Goal: Transaction & Acquisition: Download file/media

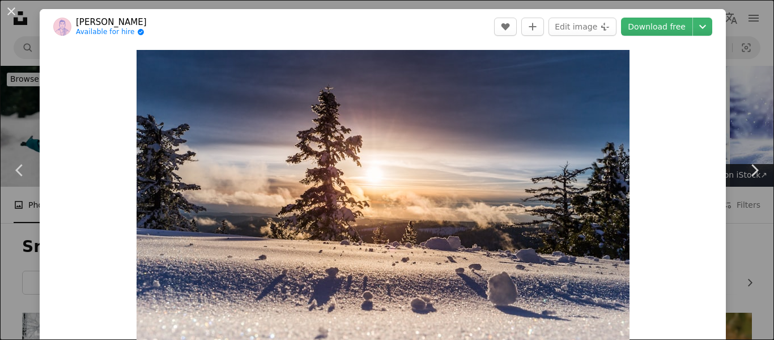
scroll to position [1111, 0]
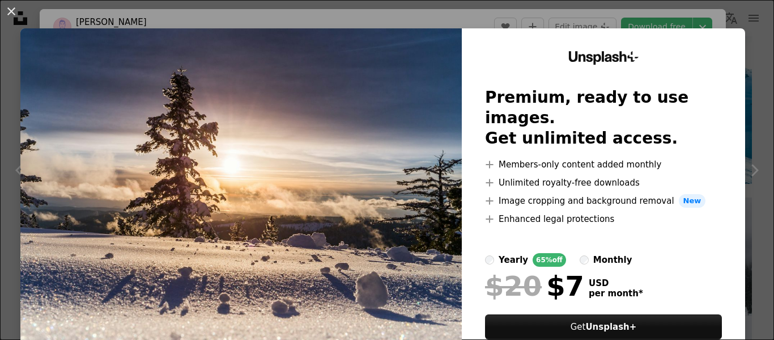
click at [345, 308] on img at bounding box center [241, 208] width 442 height 361
click at [6, 10] on button "An X shape" at bounding box center [12, 12] width 14 height 14
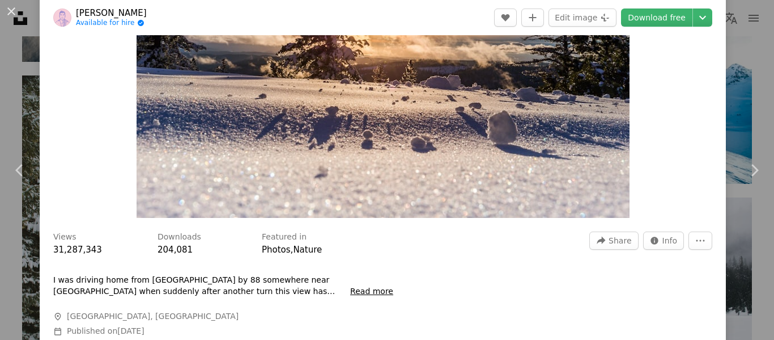
scroll to position [166, 0]
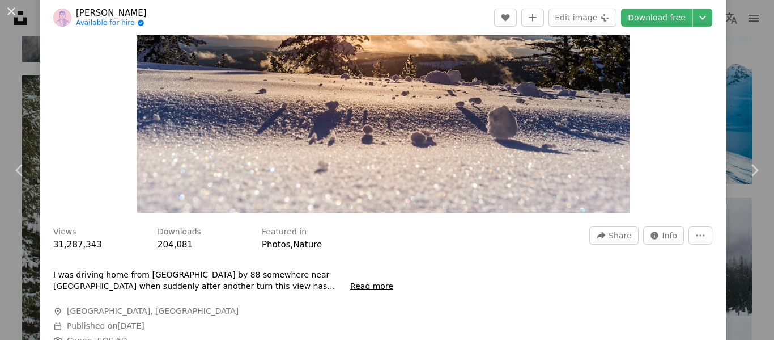
click at [503, 70] on img "Zoom in on this image" at bounding box center [383, 48] width 493 height 329
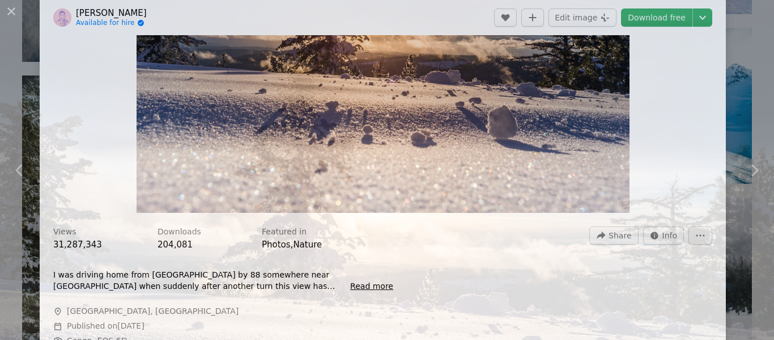
scroll to position [89, 0]
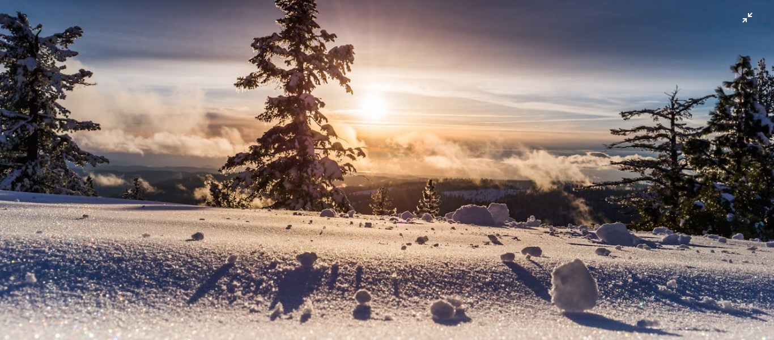
click at [748, 15] on img "Zoom out on this image" at bounding box center [387, 168] width 776 height 517
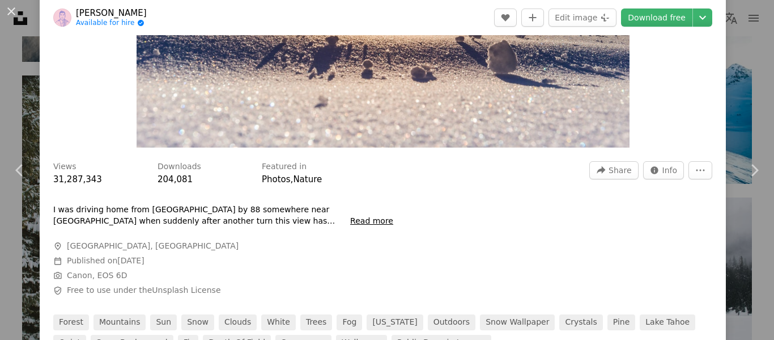
scroll to position [236, 0]
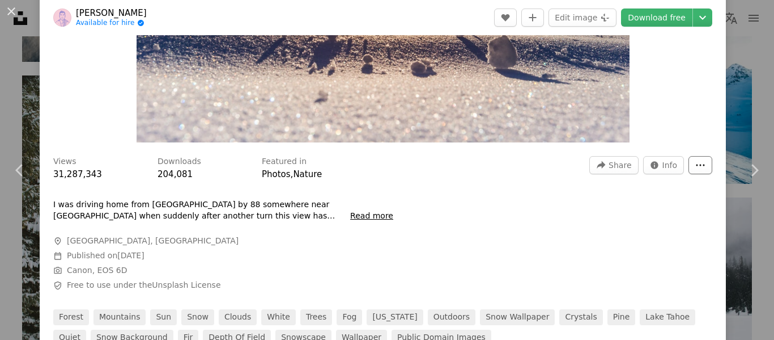
click at [713, 158] on button "More Actions" at bounding box center [701, 165] width 24 height 18
click at [709, 42] on dialog "An X shape Chevron left Chevron right Denys Nevozhai Available for hire A check…" at bounding box center [387, 170] width 774 height 340
click at [706, 16] on icon "Choose download size" at bounding box center [703, 18] width 7 height 4
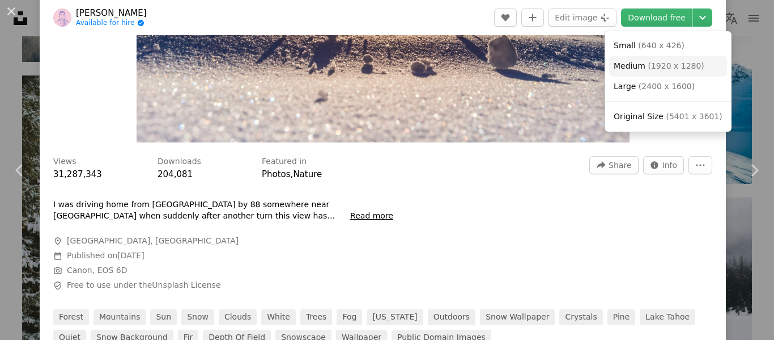
click at [689, 61] on span "( 1920 x 1280 )" at bounding box center [676, 65] width 56 height 9
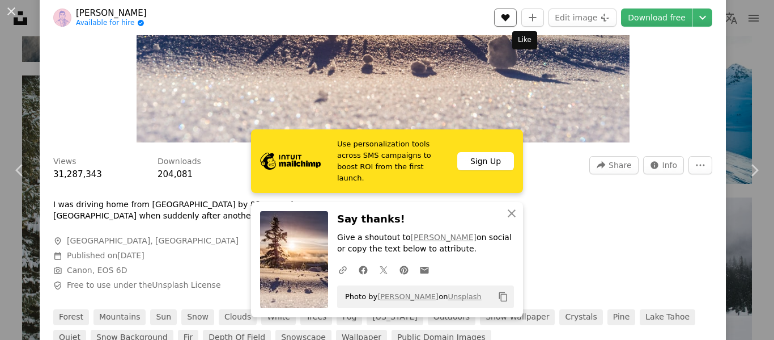
click at [510, 16] on icon "Like" at bounding box center [506, 17] width 9 height 7
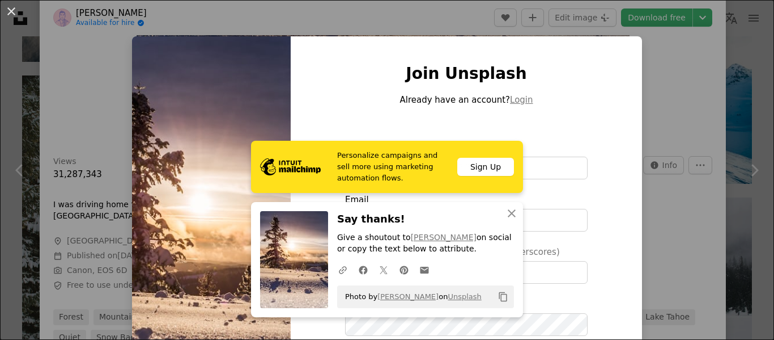
click at [443, 16] on div "An X shape Personalize campaigns and sell more using marketing automation flows…" at bounding box center [387, 170] width 774 height 340
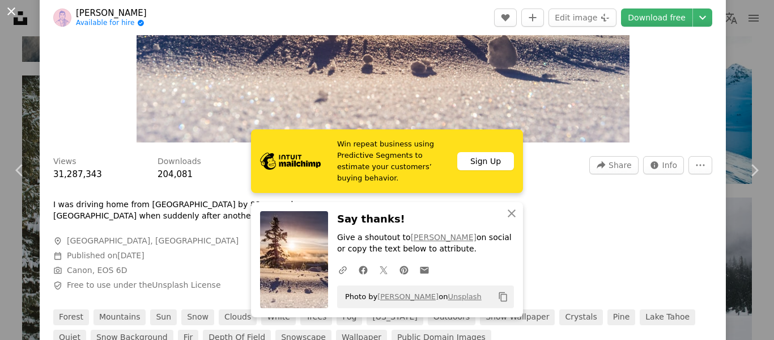
click at [7, 12] on button "An X shape" at bounding box center [12, 12] width 14 height 14
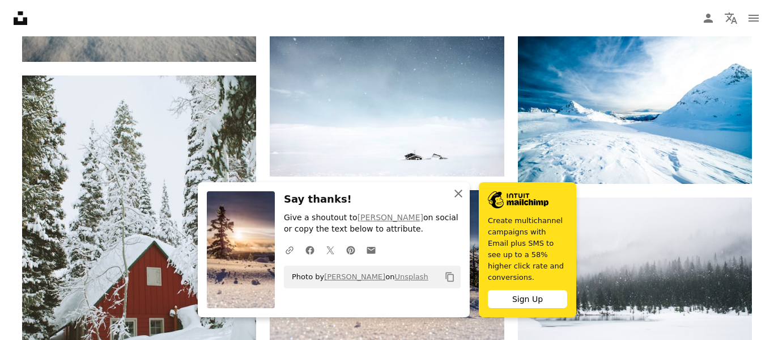
click at [460, 200] on icon "An X shape" at bounding box center [459, 194] width 14 height 14
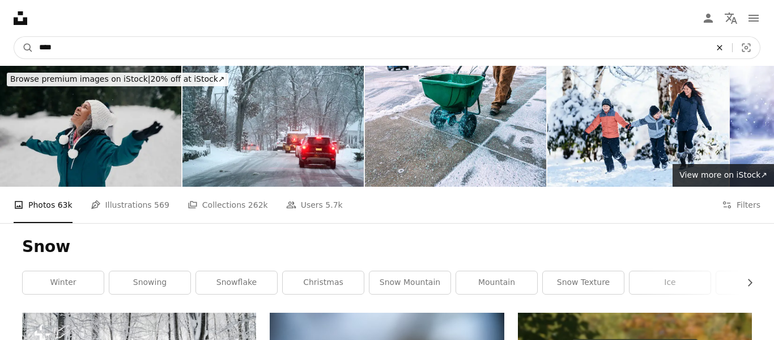
click at [712, 46] on icon "An X shape" at bounding box center [720, 47] width 25 height 9
type input "**********"
click at [14, 37] on button "A magnifying glass" at bounding box center [23, 48] width 19 height 22
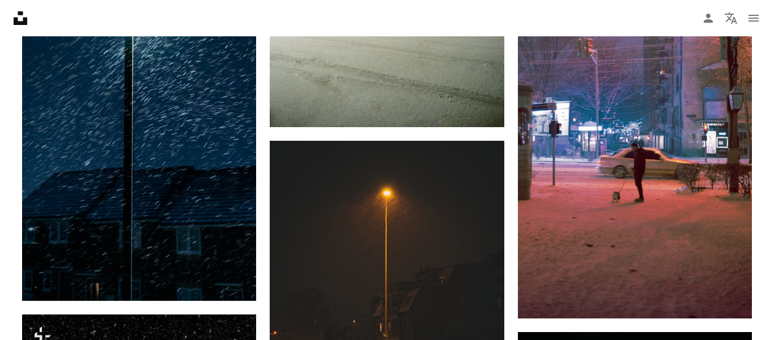
scroll to position [738, 0]
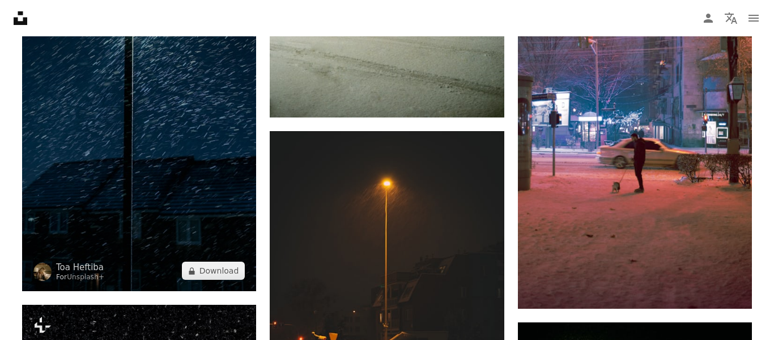
click at [176, 189] on img at bounding box center [139, 114] width 234 height 351
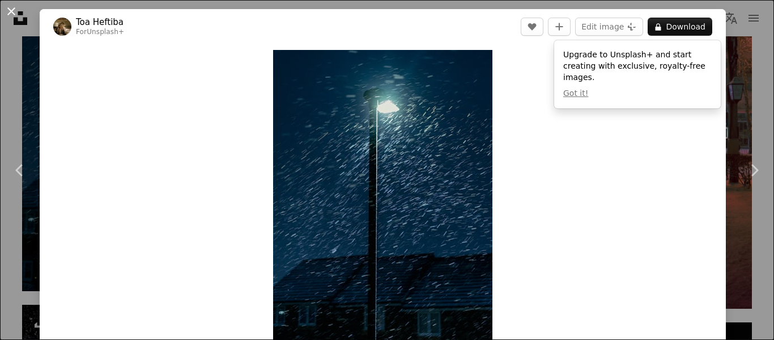
click at [8, 11] on button "An X shape" at bounding box center [12, 12] width 14 height 14
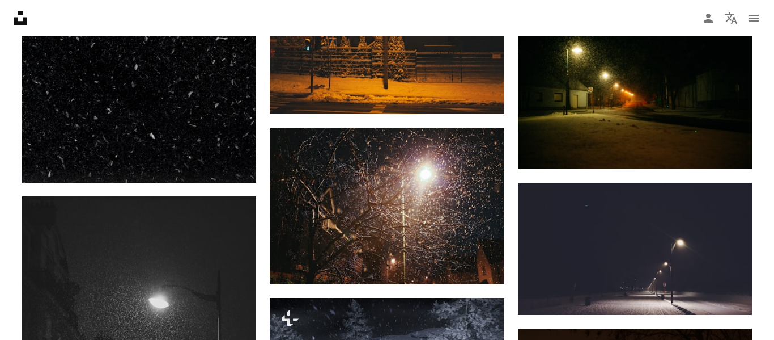
scroll to position [1038, 0]
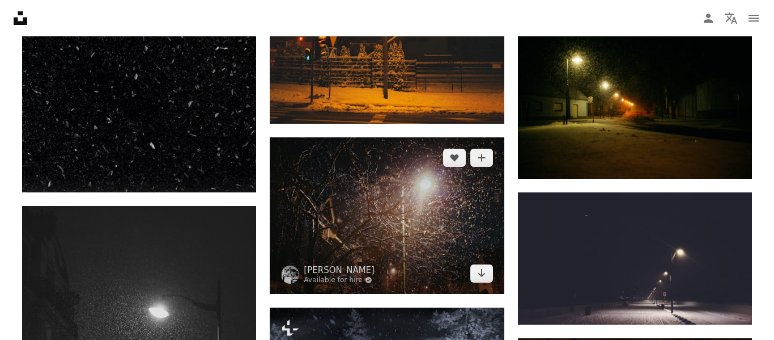
click at [455, 188] on img at bounding box center [387, 215] width 234 height 156
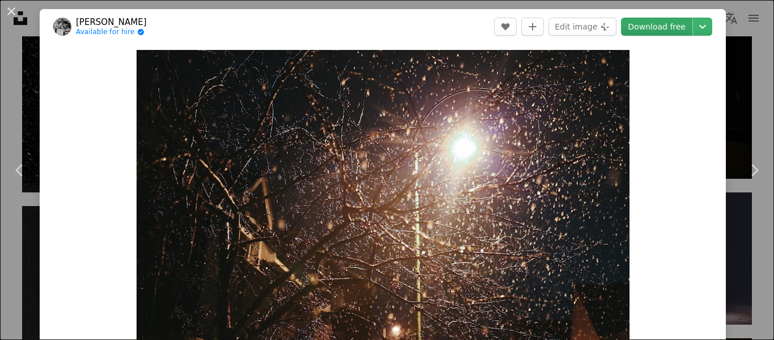
click at [670, 23] on link "Download free" at bounding box center [656, 27] width 71 height 18
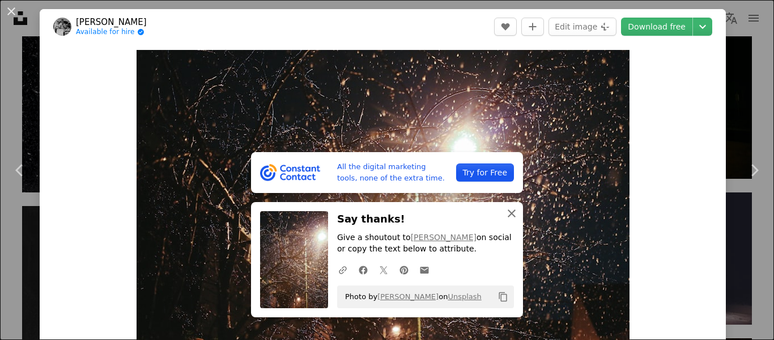
click at [507, 213] on icon "An X shape" at bounding box center [512, 213] width 14 height 14
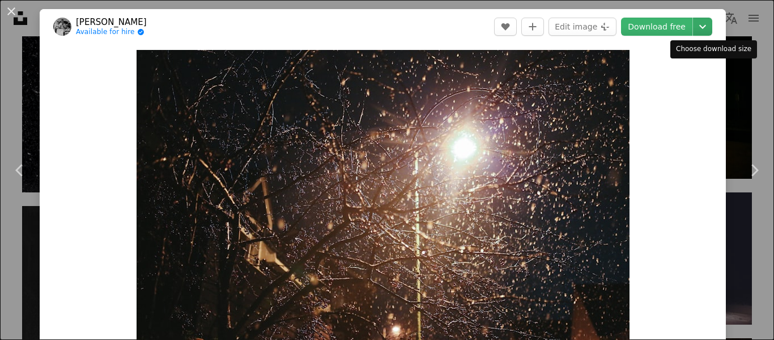
click at [711, 32] on icon "Chevron down" at bounding box center [703, 27] width 18 height 14
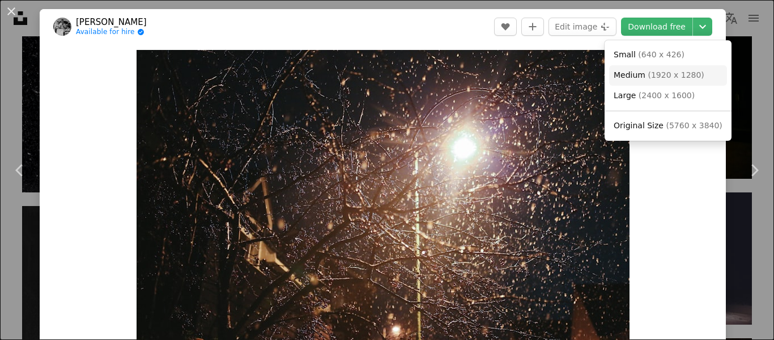
click at [661, 84] on link "Medium ( 1920 x 1280 )" at bounding box center [668, 75] width 118 height 20
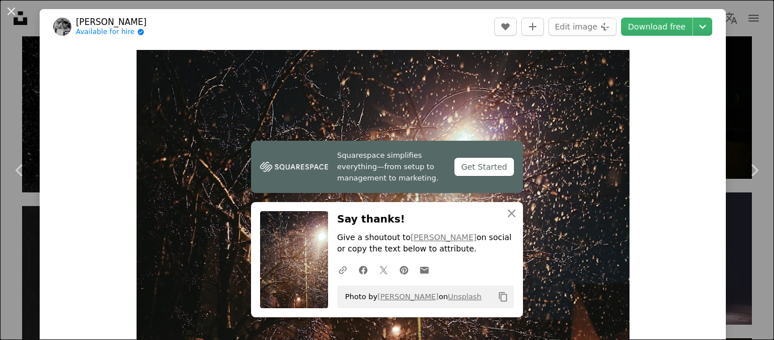
click at [742, 26] on div "An X shape Chevron left Chevron right Squarespace simplifies everything—from se…" at bounding box center [387, 170] width 774 height 340
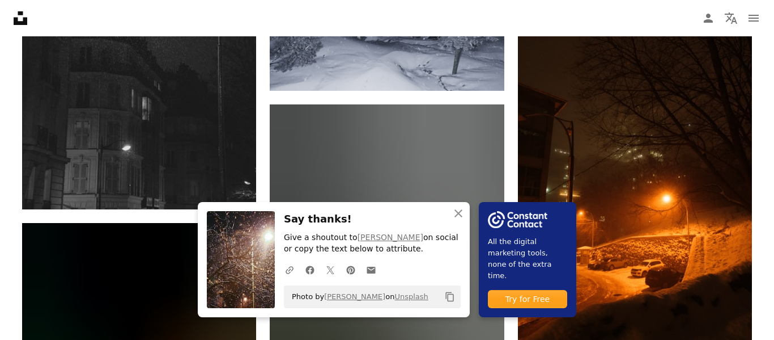
scroll to position [1401, 0]
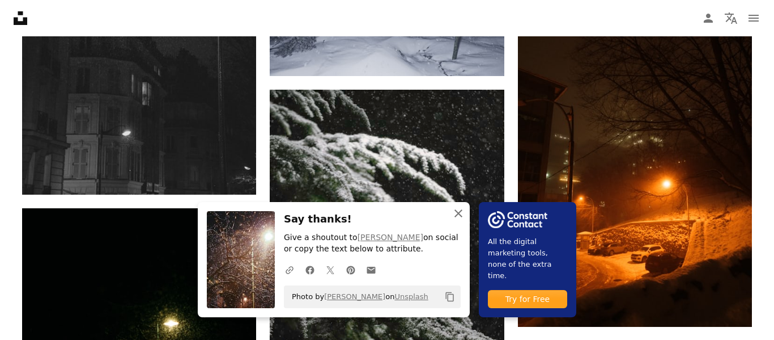
click at [452, 210] on icon "An X shape" at bounding box center [459, 213] width 14 height 14
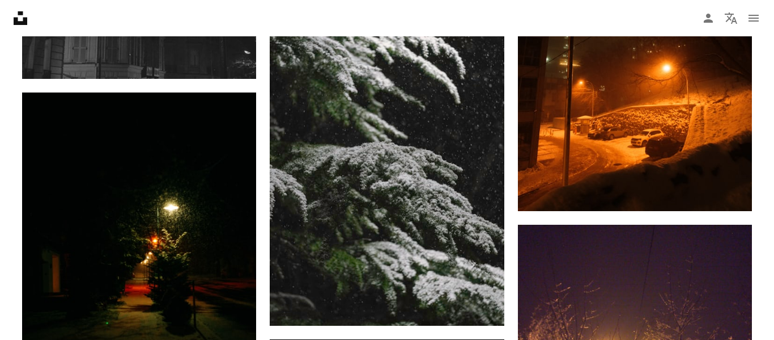
scroll to position [1514, 0]
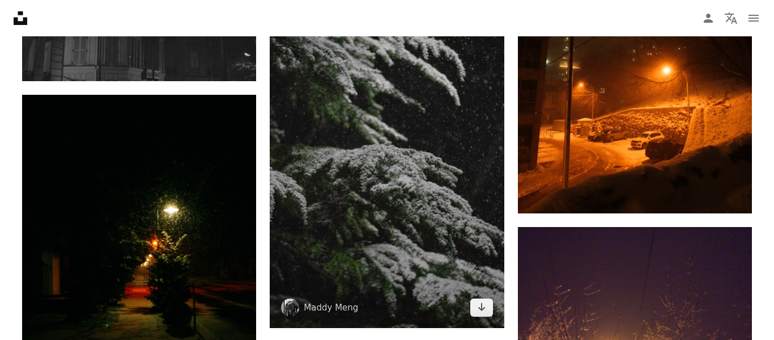
click at [451, 124] on img at bounding box center [387, 151] width 234 height 351
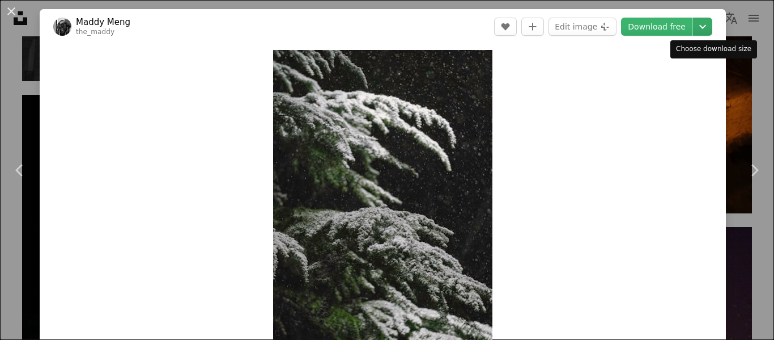
click at [712, 30] on icon "Chevron down" at bounding box center [703, 27] width 18 height 14
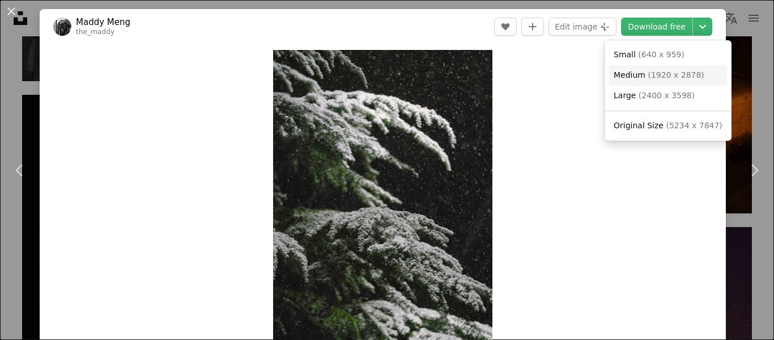
click at [691, 73] on span "( 1920 x 2878 )" at bounding box center [676, 74] width 56 height 9
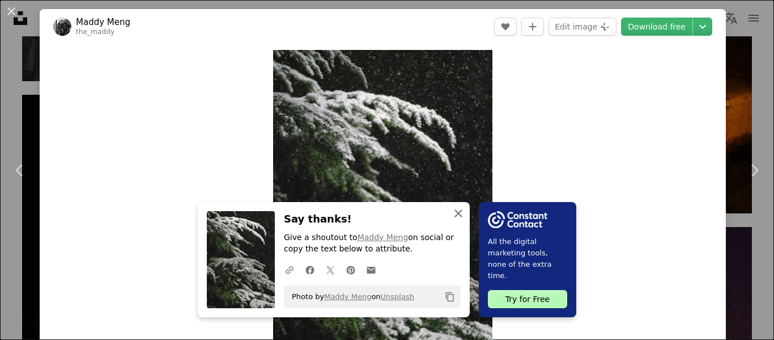
click at [464, 215] on icon "An X shape" at bounding box center [459, 213] width 14 height 14
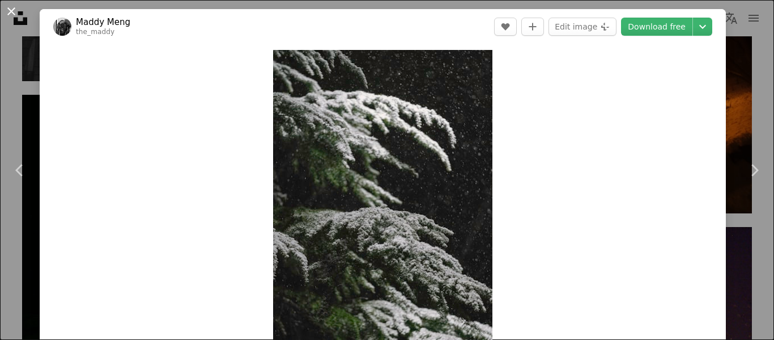
click at [10, 17] on button "An X shape" at bounding box center [12, 12] width 14 height 14
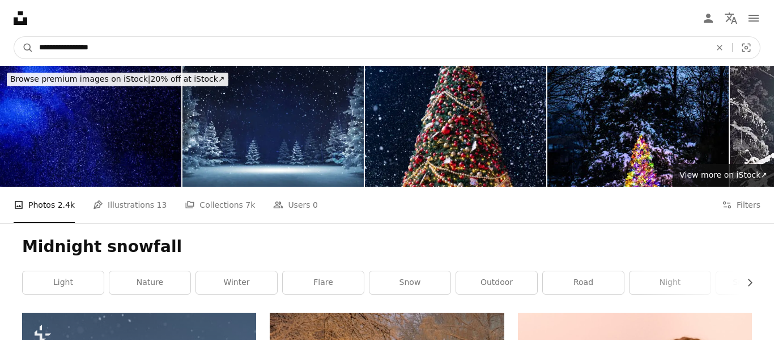
click at [125, 48] on input "**********" at bounding box center [370, 48] width 674 height 22
type input "*"
type input "**********"
click at [14, 37] on button "A magnifying glass" at bounding box center [23, 48] width 19 height 22
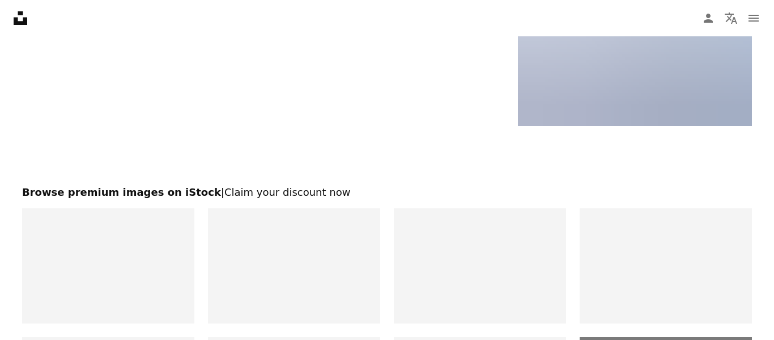
scroll to position [2163, 0]
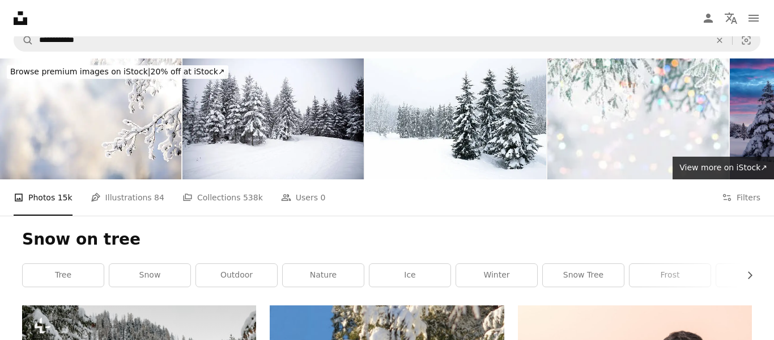
scroll to position [0, 0]
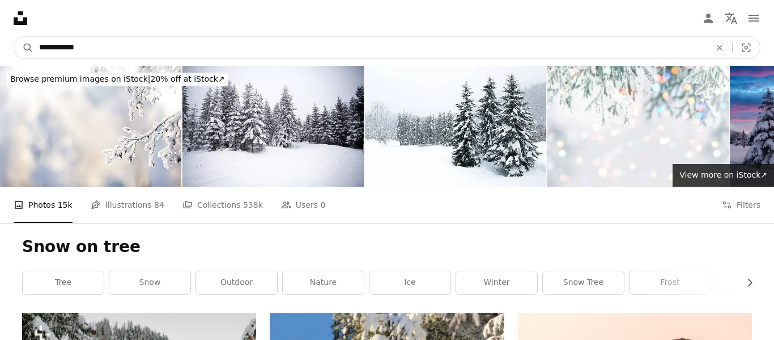
click at [573, 48] on input "**********" at bounding box center [370, 48] width 674 height 22
type input "**********"
click at [14, 37] on button "A magnifying glass" at bounding box center [23, 48] width 19 height 22
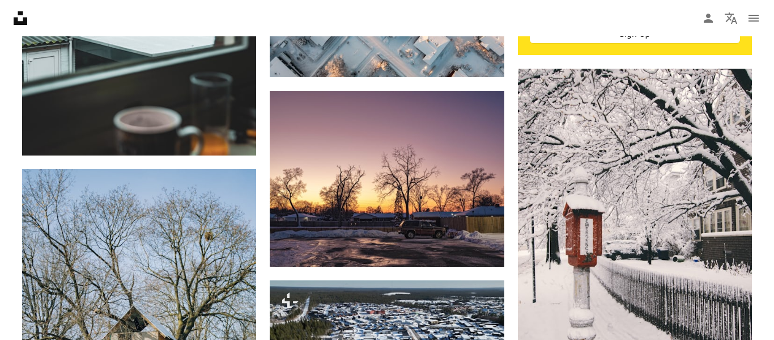
scroll to position [547, 0]
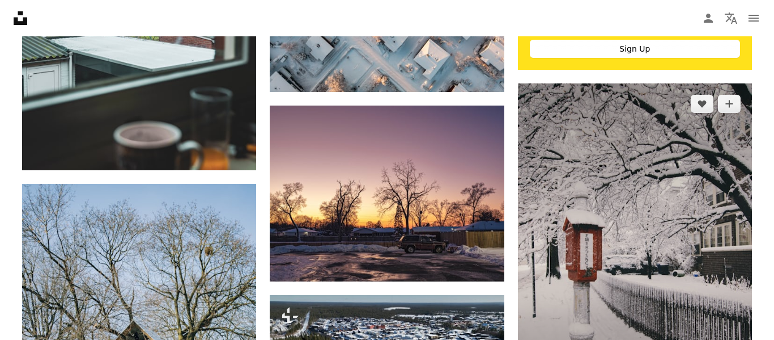
click at [716, 128] on img at bounding box center [635, 254] width 234 height 342
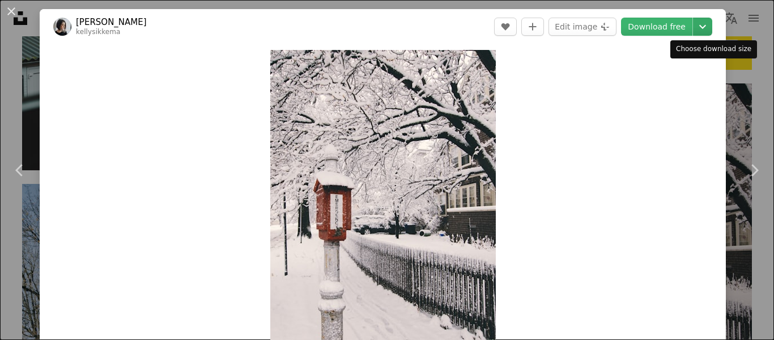
click at [711, 31] on icon "Chevron down" at bounding box center [703, 27] width 18 height 14
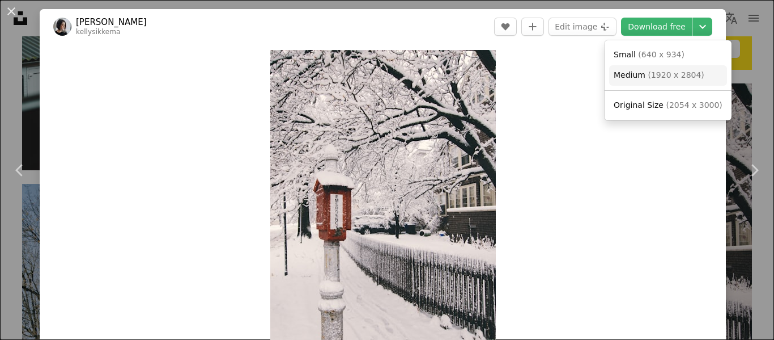
click at [680, 75] on span "( 1920 x 2804 )" at bounding box center [676, 74] width 56 height 9
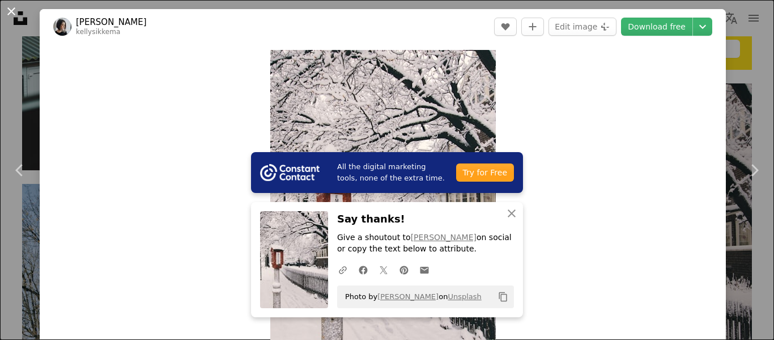
click at [5, 10] on button "An X shape" at bounding box center [12, 12] width 14 height 14
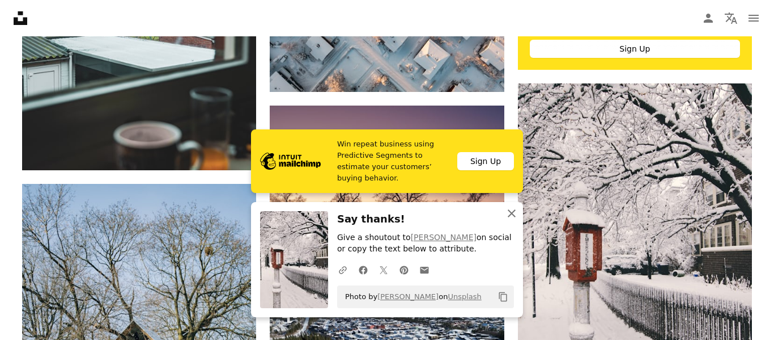
click at [510, 221] on button "An X shape Close" at bounding box center [512, 213] width 23 height 23
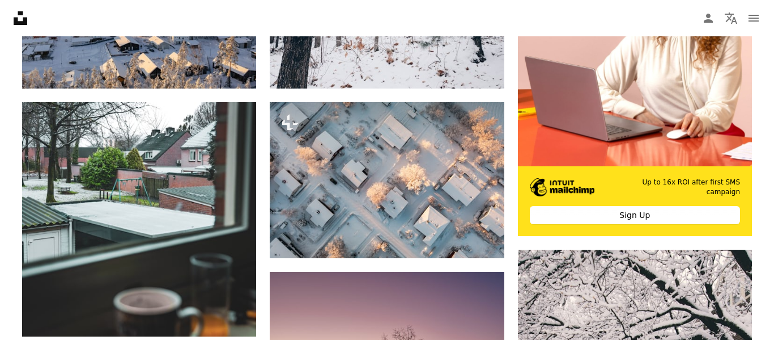
scroll to position [371, 0]
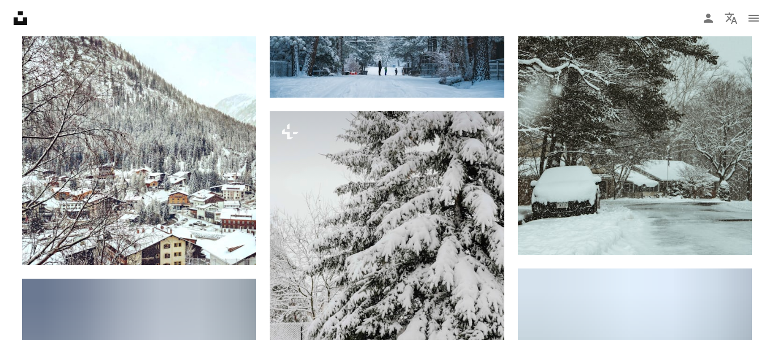
scroll to position [1070, 0]
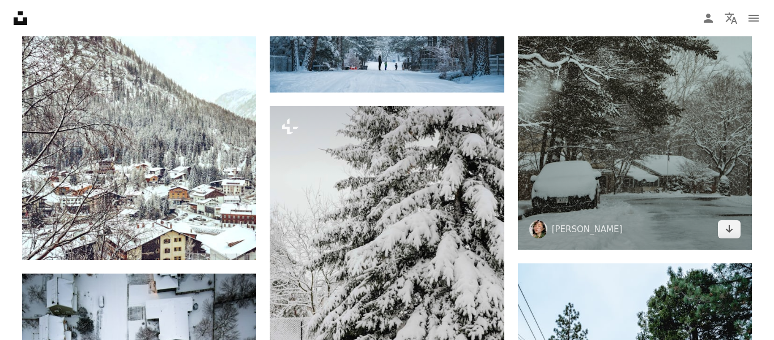
click at [634, 167] on img at bounding box center [635, 83] width 234 height 334
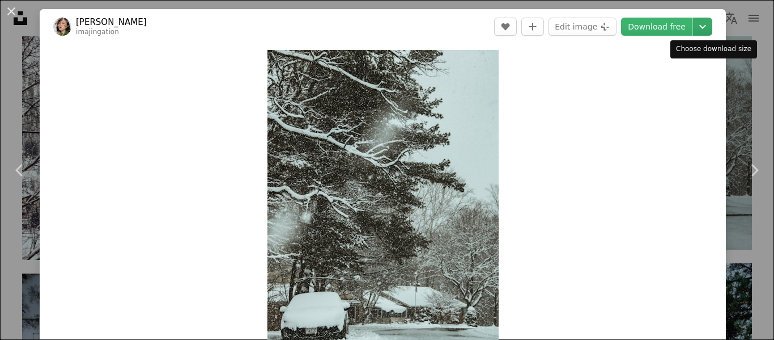
click at [710, 32] on icon "Chevron down" at bounding box center [703, 27] width 18 height 14
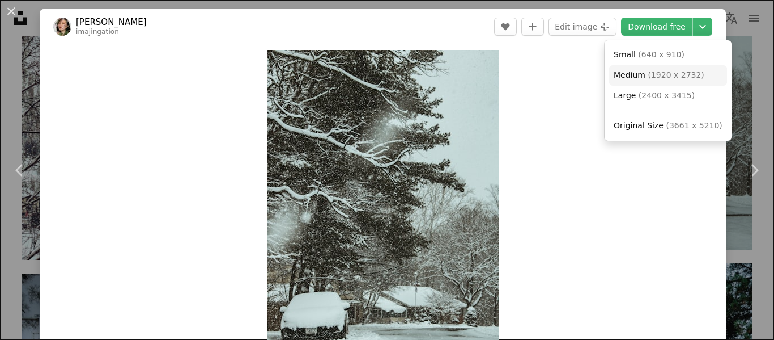
click at [684, 70] on span "Medium ( 1920 x 2732 )" at bounding box center [659, 75] width 91 height 11
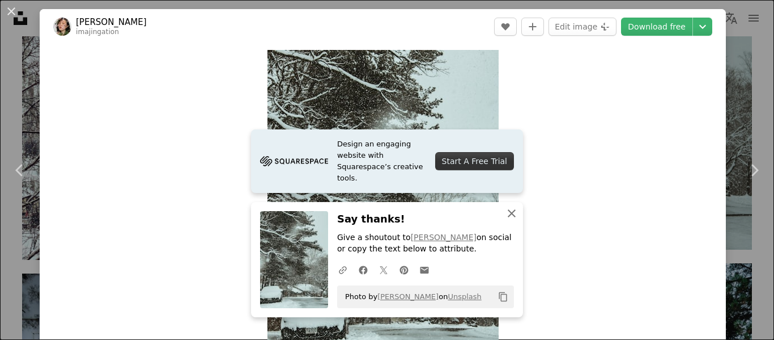
click at [509, 207] on icon "An X shape" at bounding box center [512, 213] width 14 height 14
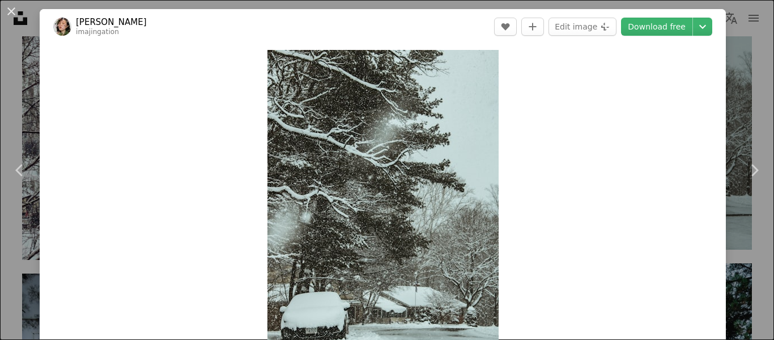
click at [774, 51] on div "An X shape Chevron left Chevron right [PERSON_NAME] imajingation A heart A plus…" at bounding box center [387, 170] width 774 height 340
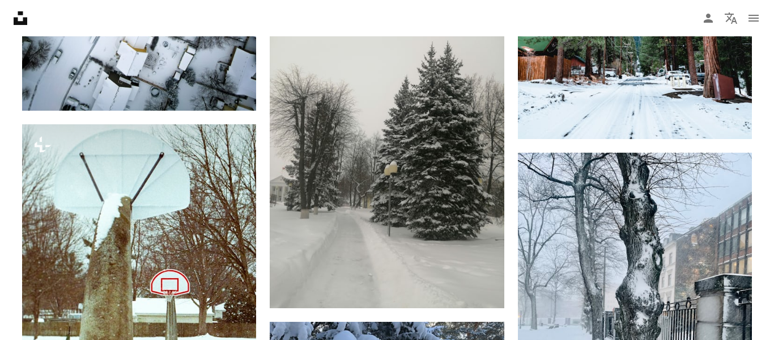
scroll to position [1540, 0]
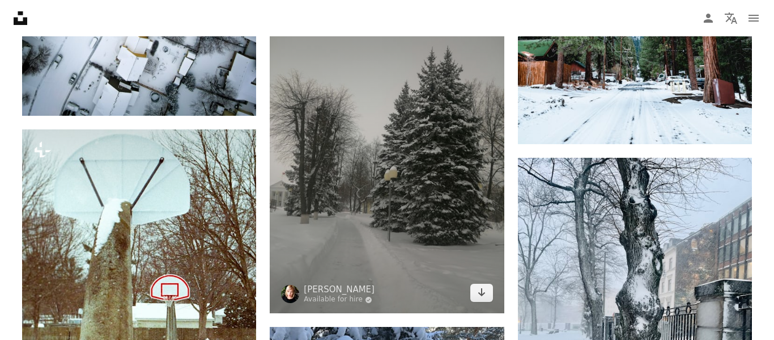
click at [465, 213] on img at bounding box center [387, 157] width 234 height 312
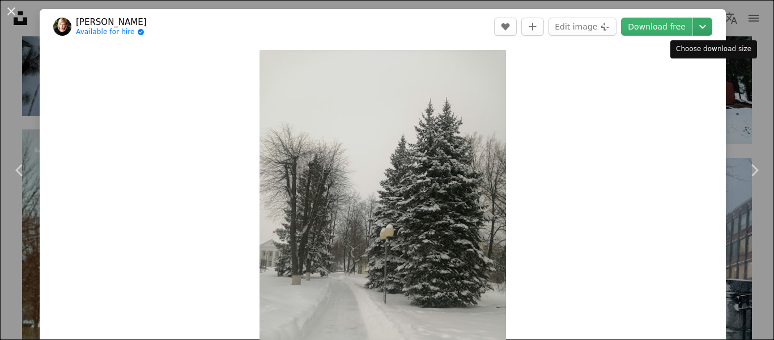
click at [708, 33] on icon "Chevron down" at bounding box center [703, 27] width 18 height 14
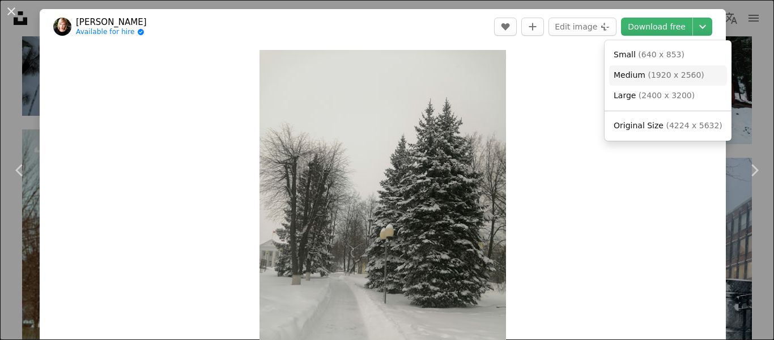
click at [674, 76] on span "( 1920 x 2560 )" at bounding box center [676, 74] width 56 height 9
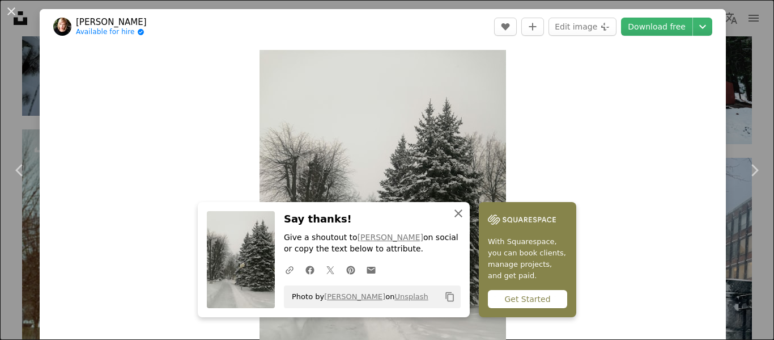
click at [460, 221] on button "An X shape Close" at bounding box center [458, 213] width 23 height 23
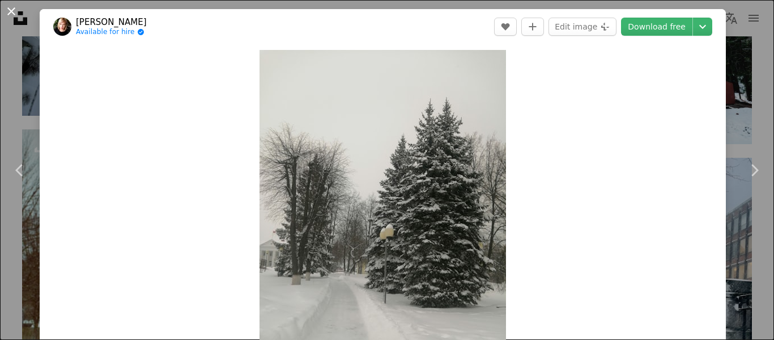
click at [7, 18] on button "An X shape" at bounding box center [12, 12] width 14 height 14
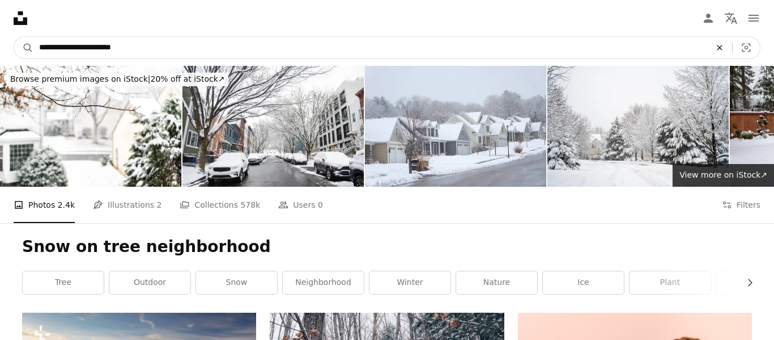
click at [715, 49] on icon "An X shape" at bounding box center [720, 47] width 25 height 9
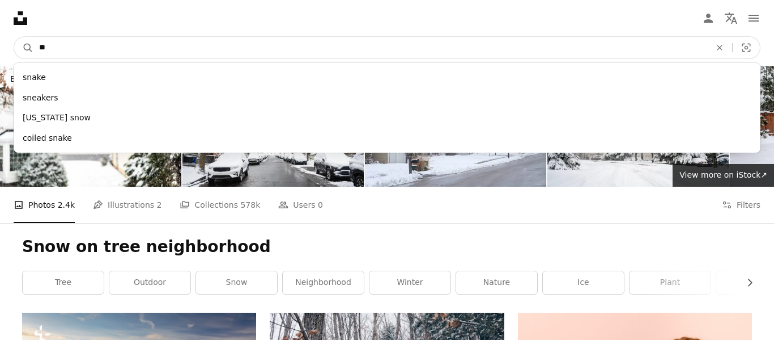
type input "*"
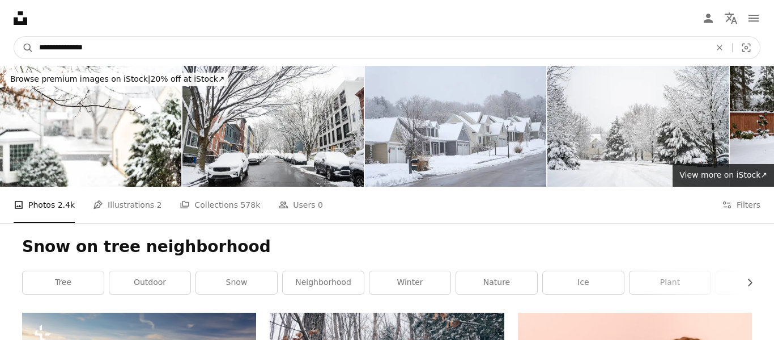
type input "**********"
click at [14, 37] on button "A magnifying glass" at bounding box center [23, 48] width 19 height 22
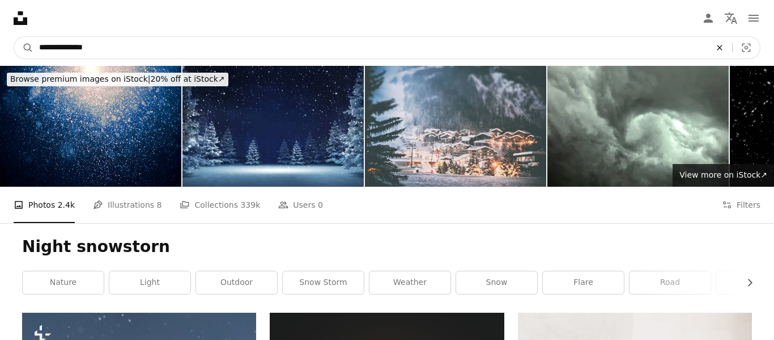
click at [725, 53] on button "An X shape" at bounding box center [720, 48] width 25 height 22
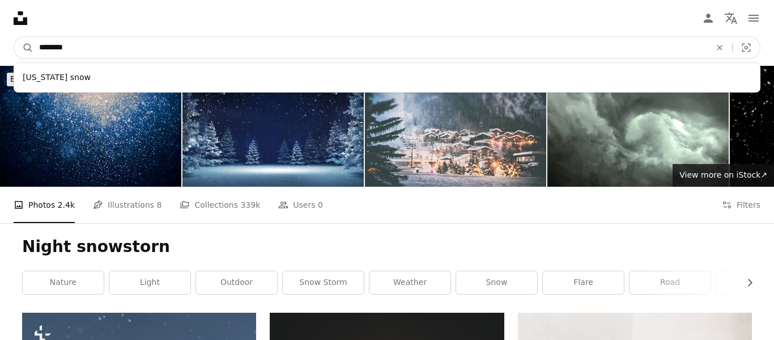
type input "*********"
click button "A magnifying glass" at bounding box center [23, 48] width 19 height 22
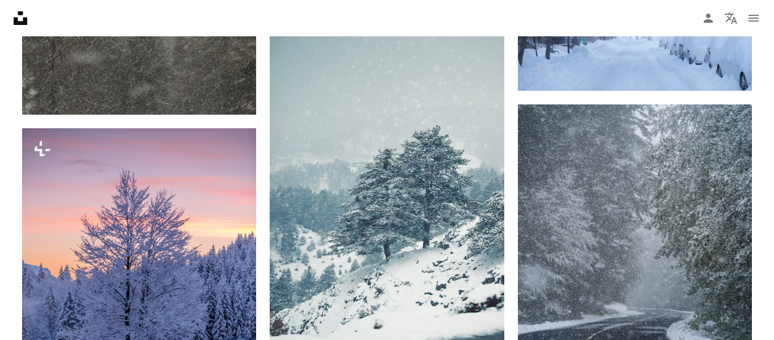
scroll to position [686, 0]
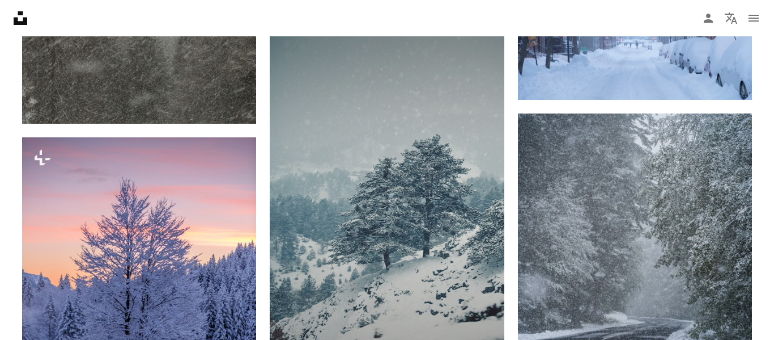
click at [482, 127] on img at bounding box center [387, 193] width 234 height 417
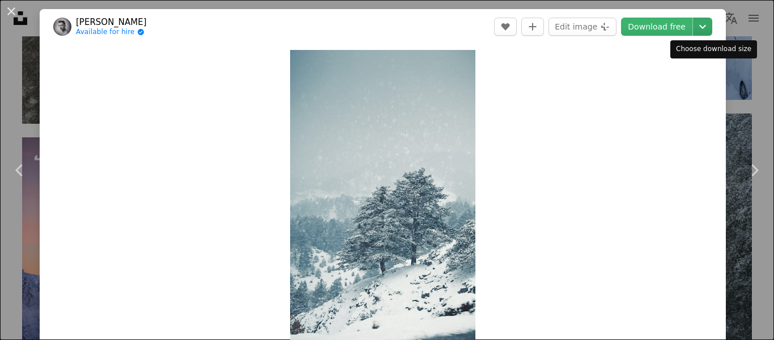
click at [712, 31] on icon "Chevron down" at bounding box center [703, 27] width 18 height 14
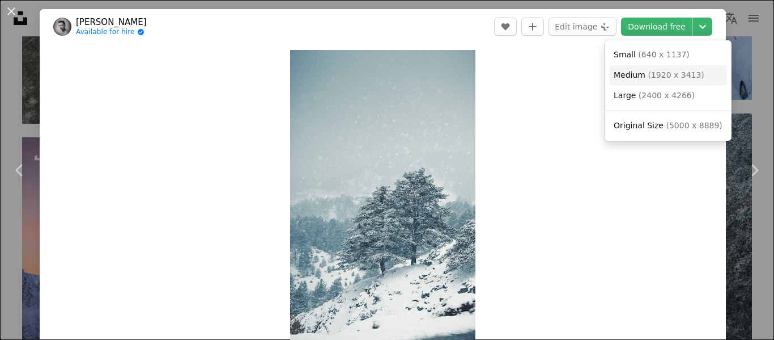
click at [679, 74] on span "( 1920 x 3413 )" at bounding box center [676, 74] width 56 height 9
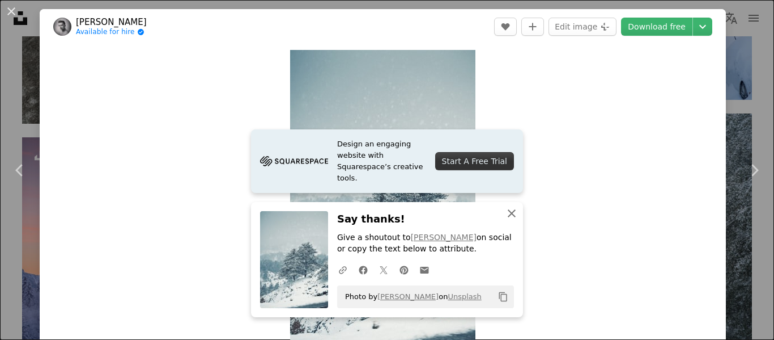
click at [516, 213] on icon "An X shape" at bounding box center [512, 213] width 14 height 14
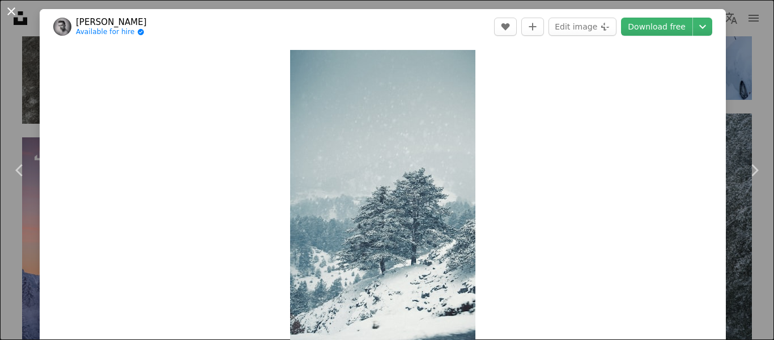
click at [9, 5] on button "An X shape" at bounding box center [12, 12] width 14 height 14
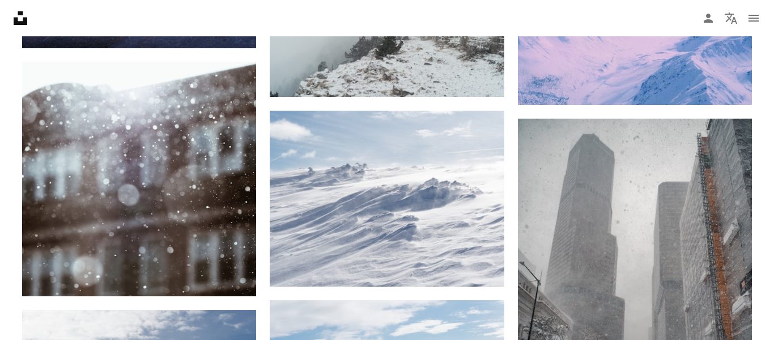
scroll to position [1252, 0]
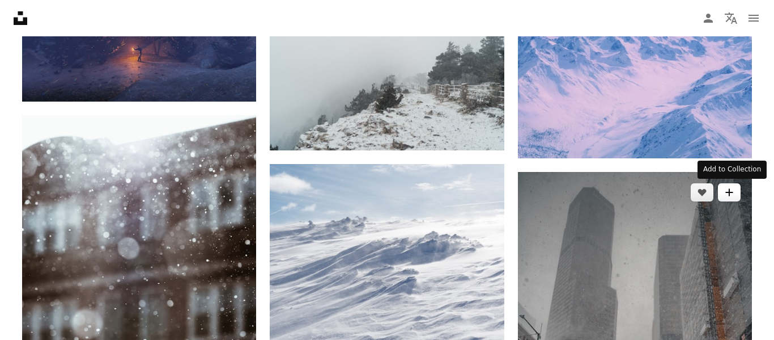
click at [730, 200] on button "A plus sign" at bounding box center [729, 192] width 23 height 18
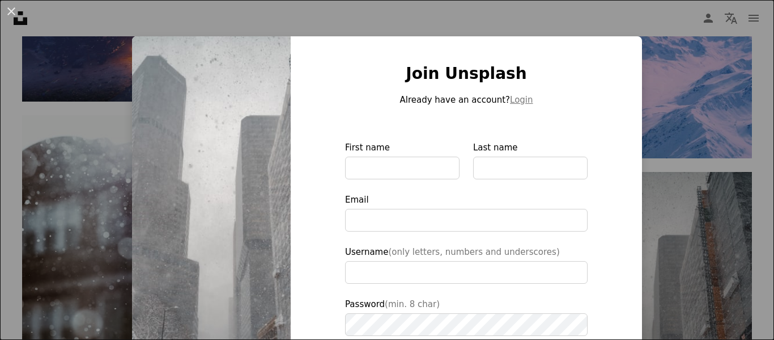
click at [752, 207] on div "An X shape Join Unsplash Already have an account? Login First name Last name Em…" at bounding box center [387, 170] width 774 height 340
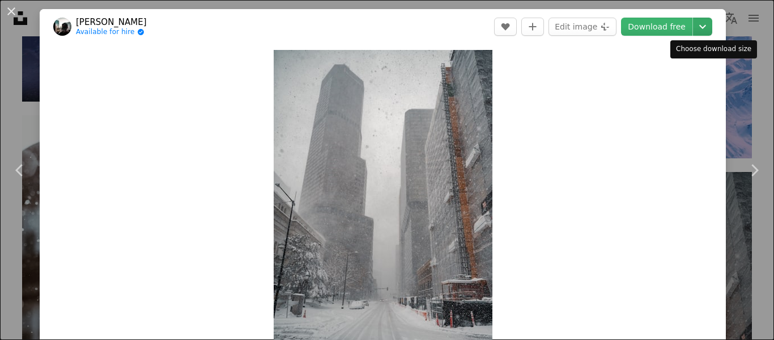
click at [709, 18] on button "Chevron down" at bounding box center [702, 27] width 19 height 18
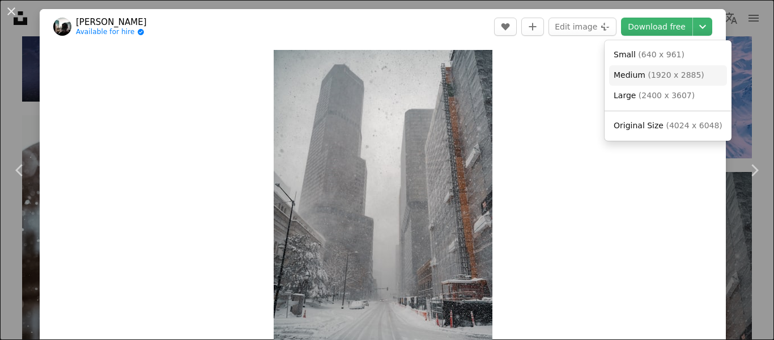
click at [674, 82] on link "Medium ( 1920 x 2885 )" at bounding box center [668, 75] width 118 height 20
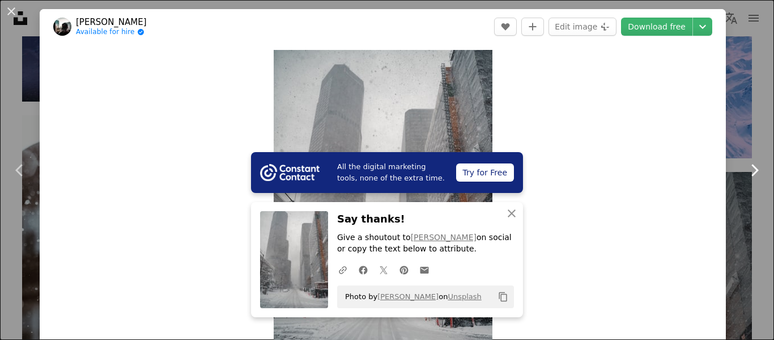
click at [769, 160] on div "An X shape Chevron left Chevron right All the digital marketing tools, none of …" at bounding box center [387, 170] width 774 height 340
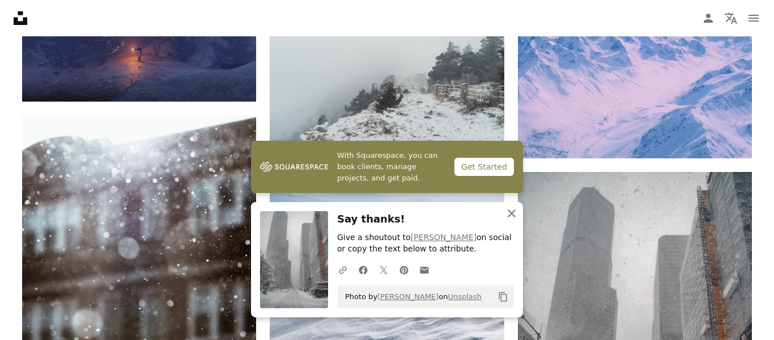
click at [515, 213] on icon "An X shape" at bounding box center [512, 213] width 14 height 14
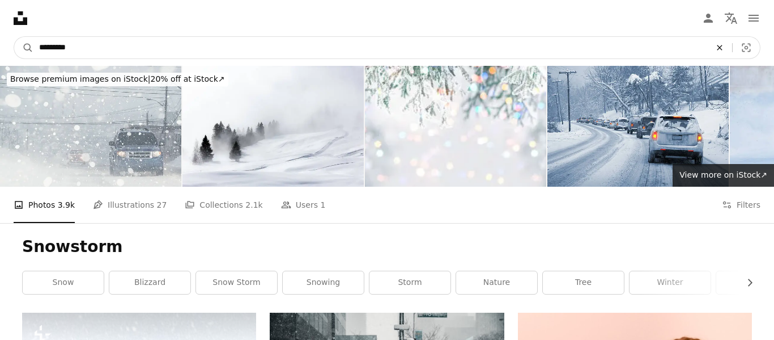
click at [721, 46] on icon "An X shape" at bounding box center [720, 47] width 25 height 9
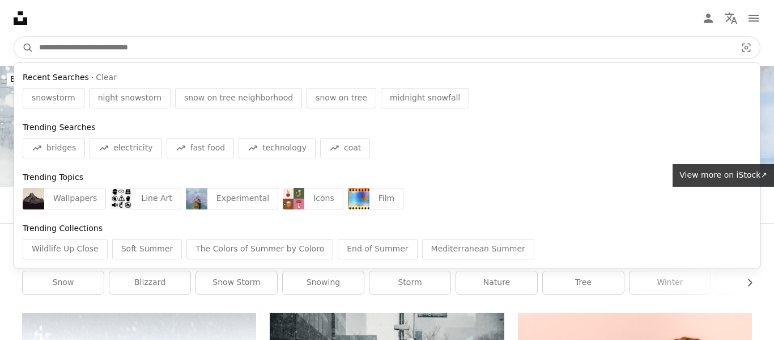
click at [660, 49] on input "Find visuals sitewide" at bounding box center [383, 48] width 700 height 22
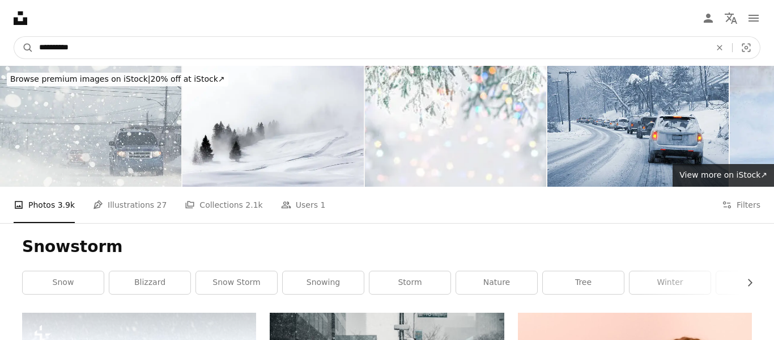
type input "**********"
click at [14, 37] on button "A magnifying glass" at bounding box center [23, 48] width 19 height 22
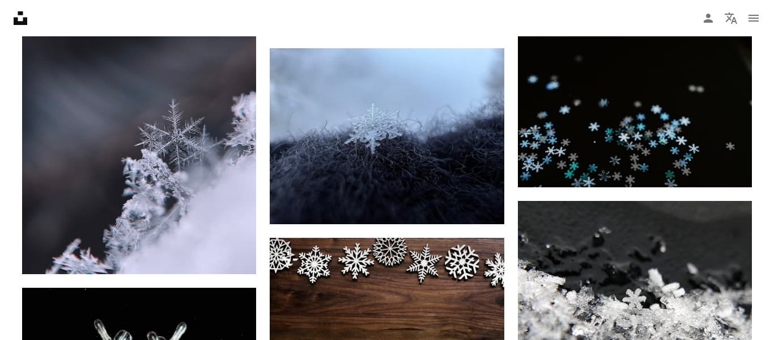
scroll to position [608, 0]
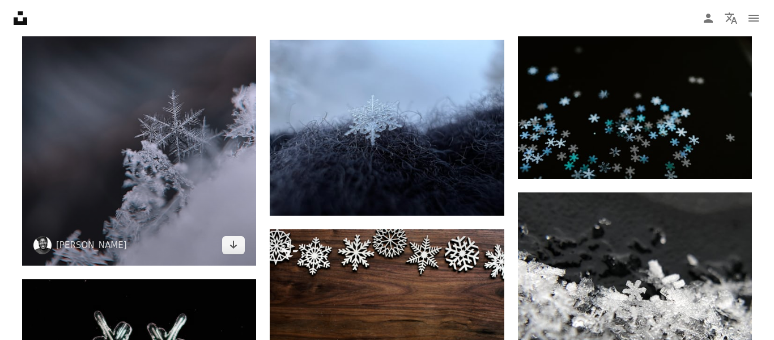
click at [183, 111] on img at bounding box center [139, 109] width 234 height 312
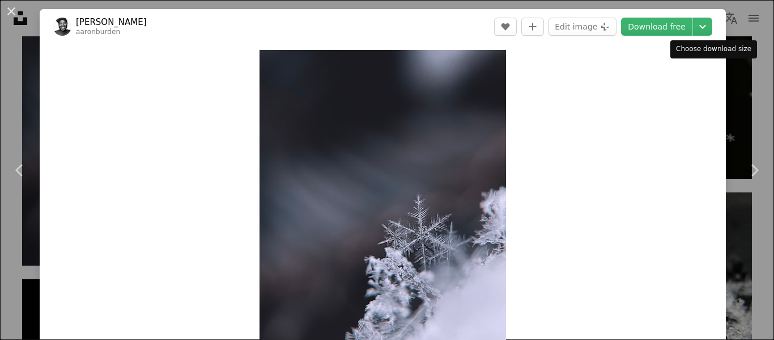
click at [747, 54] on div "Choose download size" at bounding box center [714, 49] width 87 height 18
click at [773, 52] on div "An X shape Chevron left Chevron right [PERSON_NAME] aaronburden A heart A plus …" at bounding box center [387, 170] width 774 height 340
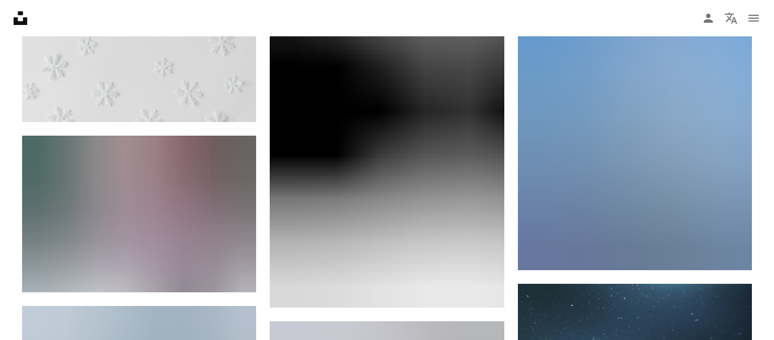
scroll to position [1243, 0]
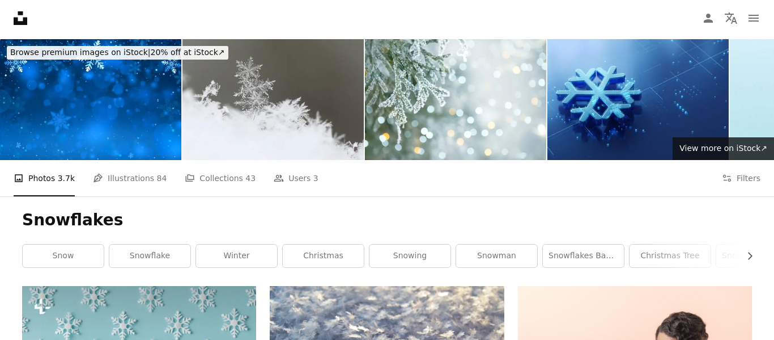
scroll to position [0, 0]
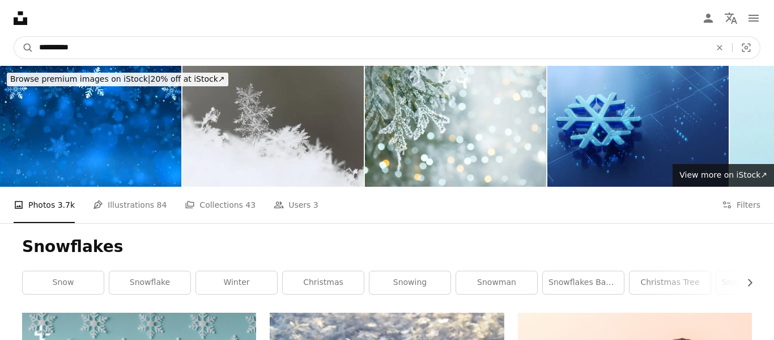
click at [328, 50] on input "**********" at bounding box center [370, 48] width 674 height 22
type input "**********"
click button "A magnifying glass" at bounding box center [23, 48] width 19 height 22
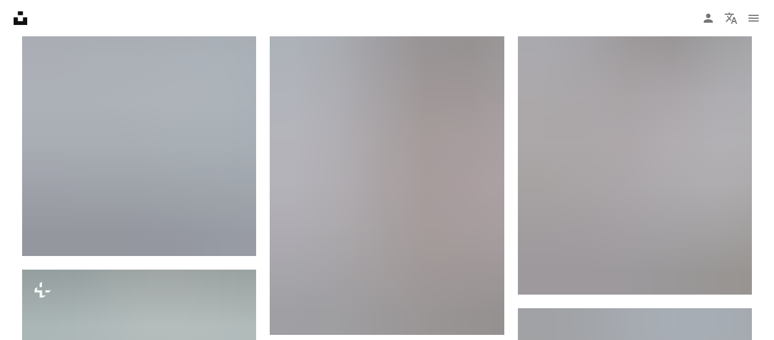
scroll to position [1335, 0]
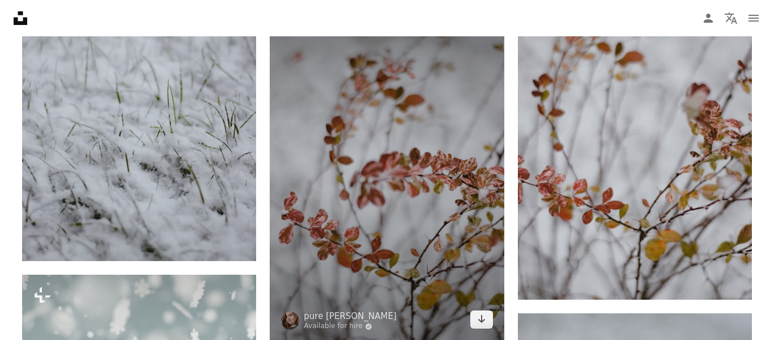
click at [350, 181] on img at bounding box center [387, 163] width 234 height 351
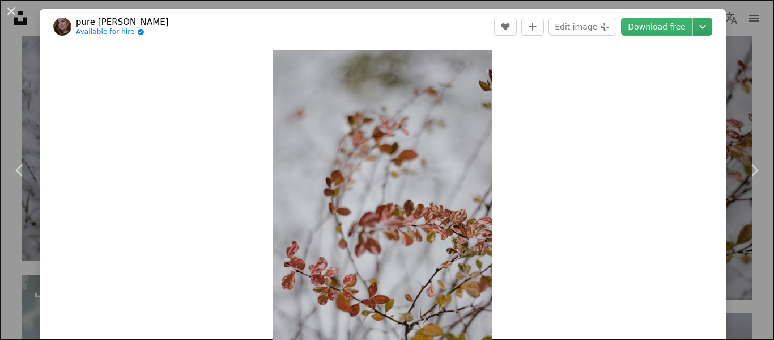
click at [711, 24] on icon "Chevron down" at bounding box center [703, 27] width 18 height 14
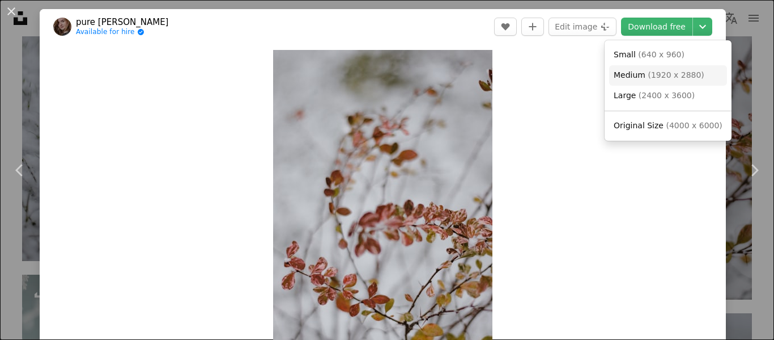
click at [653, 82] on link "Medium ( 1920 x 2880 )" at bounding box center [668, 75] width 118 height 20
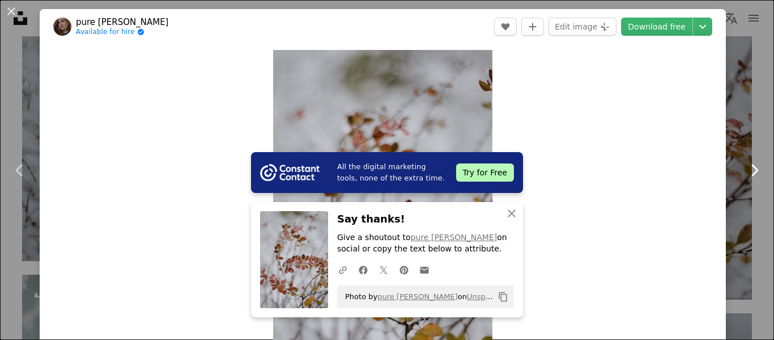
click at [774, 131] on link "Chevron right" at bounding box center [755, 170] width 40 height 109
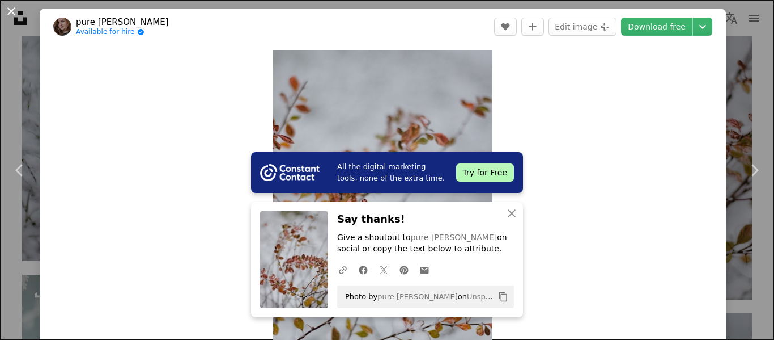
click at [13, 9] on button "An X shape" at bounding box center [12, 12] width 14 height 14
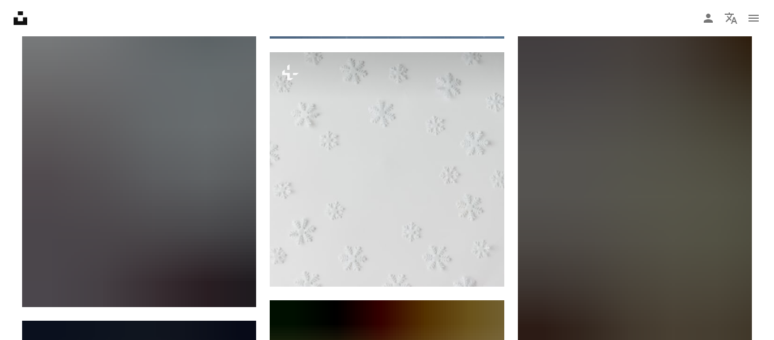
scroll to position [2171, 0]
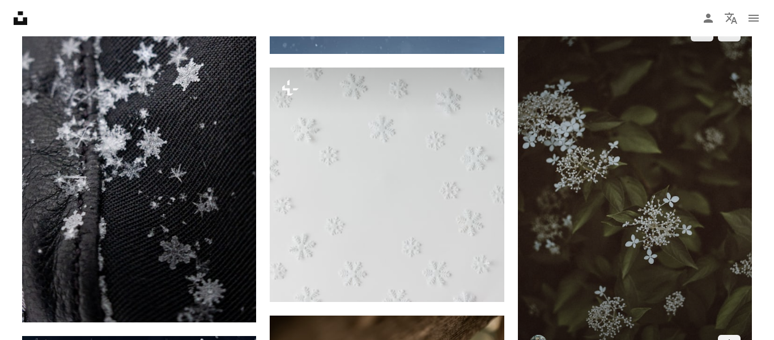
click at [710, 184] on img at bounding box center [635, 188] width 234 height 352
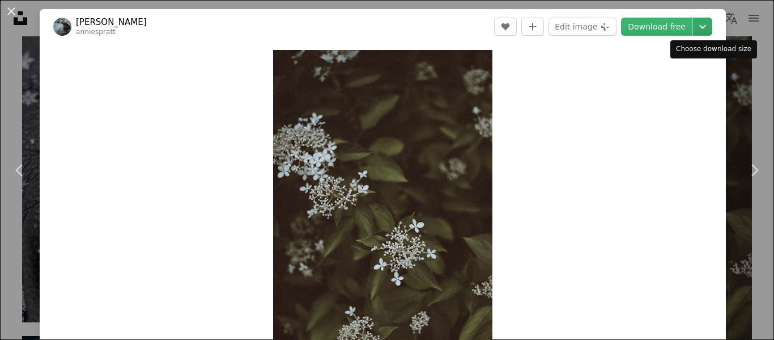
click at [713, 35] on button "Chevron down" at bounding box center [702, 27] width 19 height 18
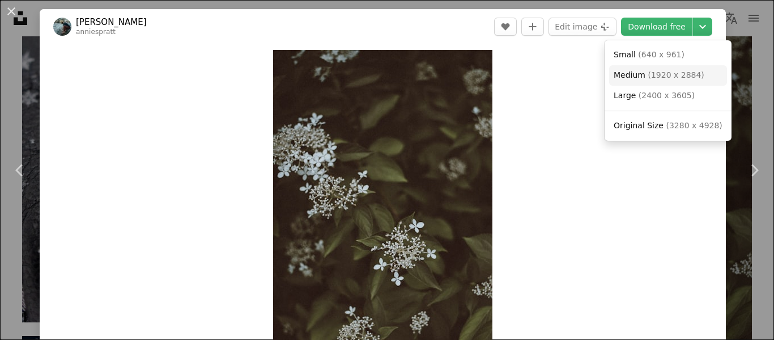
click at [681, 72] on span "( 1920 x 2884 )" at bounding box center [676, 74] width 56 height 9
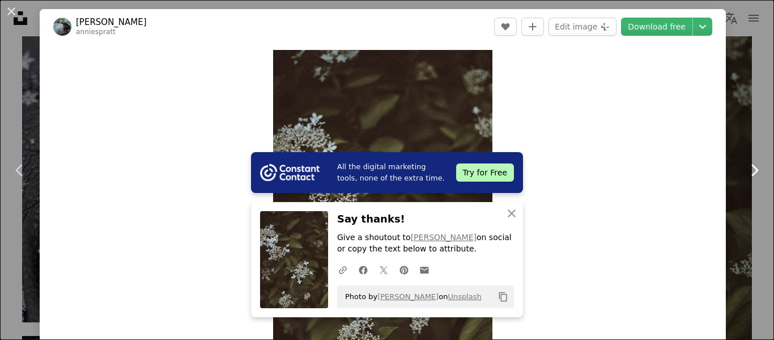
click at [774, 129] on link "Chevron right" at bounding box center [755, 170] width 40 height 109
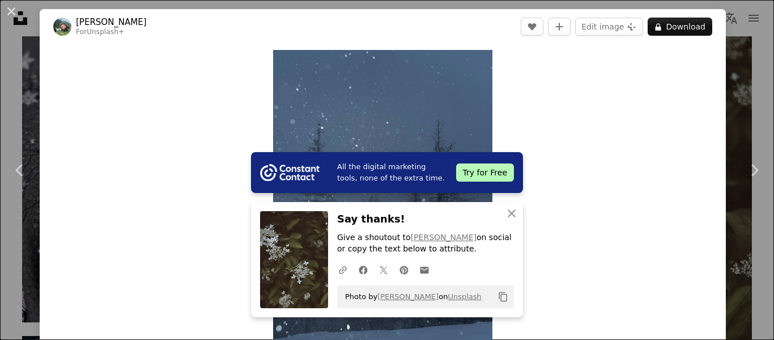
click at [765, 86] on div "An X shape Chevron left Chevron right All the digital marketing tools, none of …" at bounding box center [387, 170] width 774 height 340
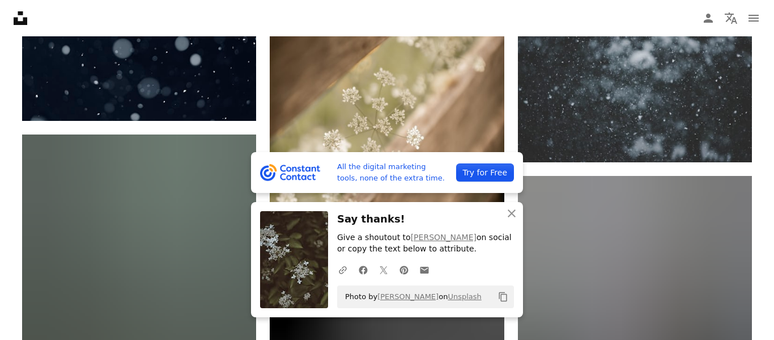
scroll to position [2602, 0]
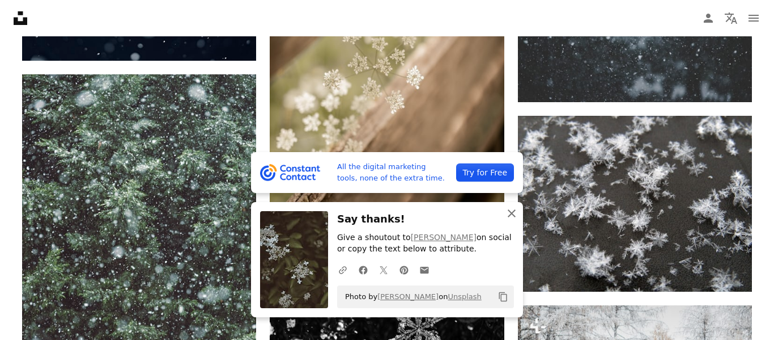
click at [510, 213] on icon "An X shape" at bounding box center [512, 213] width 14 height 14
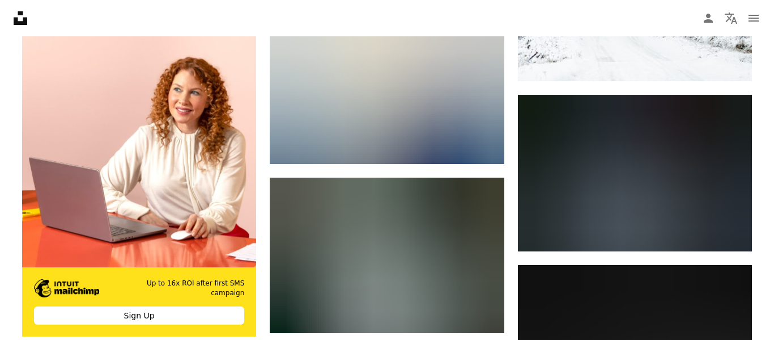
scroll to position [3148, 0]
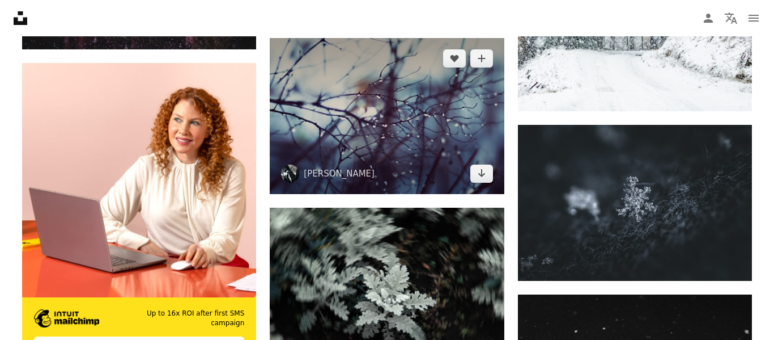
click at [416, 132] on img at bounding box center [387, 116] width 234 height 156
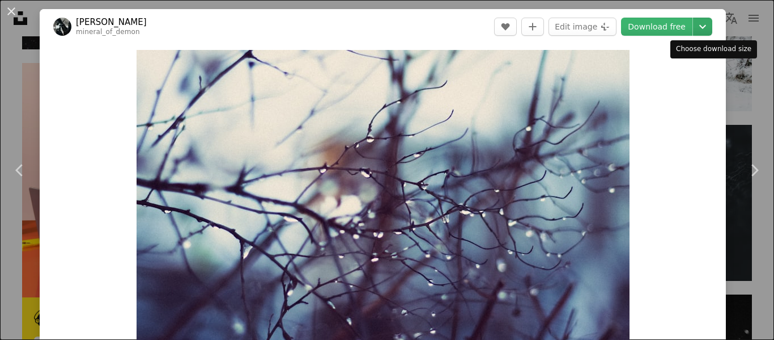
click at [707, 31] on icon "Chevron down" at bounding box center [703, 27] width 18 height 14
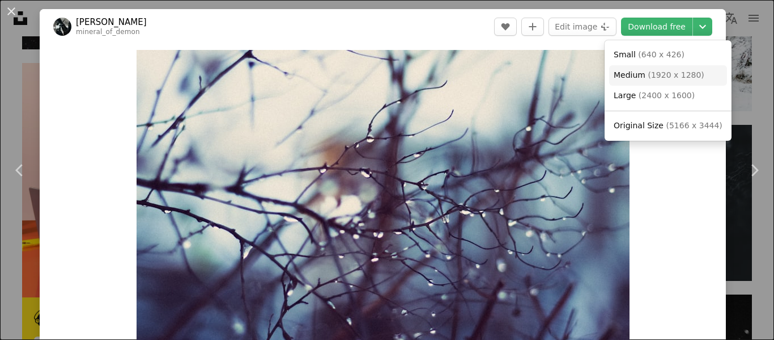
click at [658, 78] on span "( 1920 x 1280 )" at bounding box center [676, 74] width 56 height 9
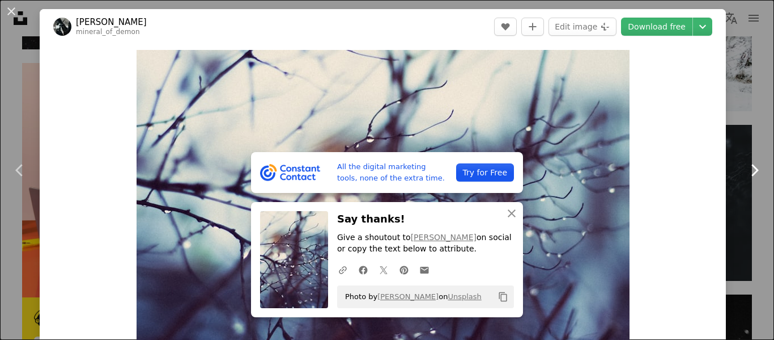
click at [761, 172] on icon "Chevron right" at bounding box center [755, 170] width 18 height 18
click at [756, 57] on div "An X shape Chevron left Chevron right All the digital marketing tools, none of …" at bounding box center [387, 170] width 774 height 340
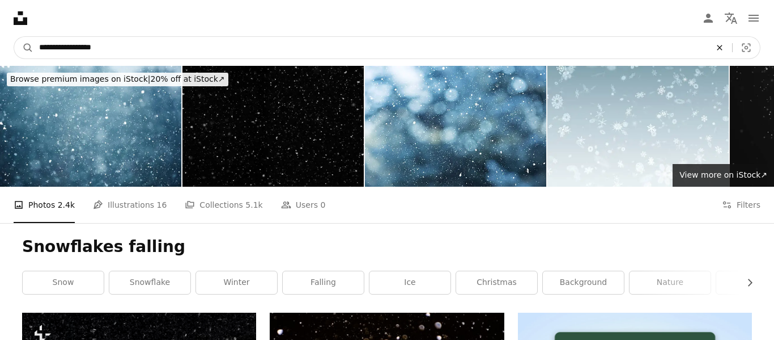
click at [722, 43] on icon "An X shape" at bounding box center [720, 47] width 25 height 9
type input "*******"
click at [14, 37] on button "A magnifying glass" at bounding box center [23, 48] width 19 height 22
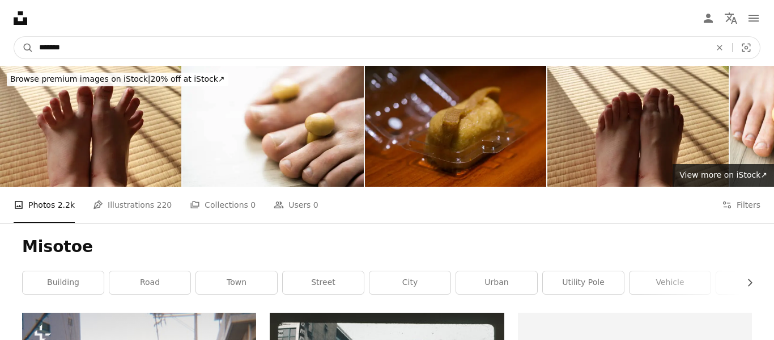
click at [251, 56] on input "*******" at bounding box center [370, 48] width 674 height 22
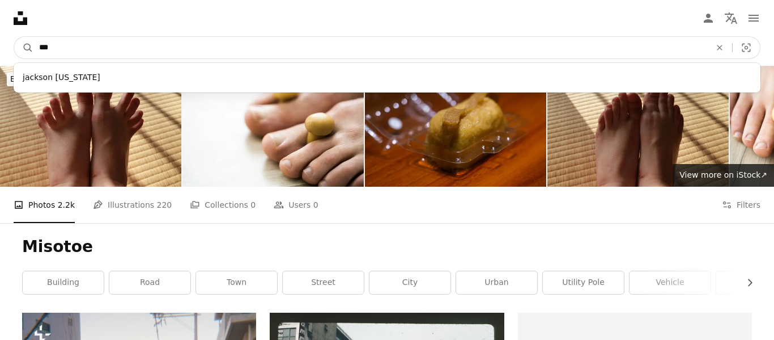
click at [324, 49] on input "***" at bounding box center [370, 48] width 674 height 22
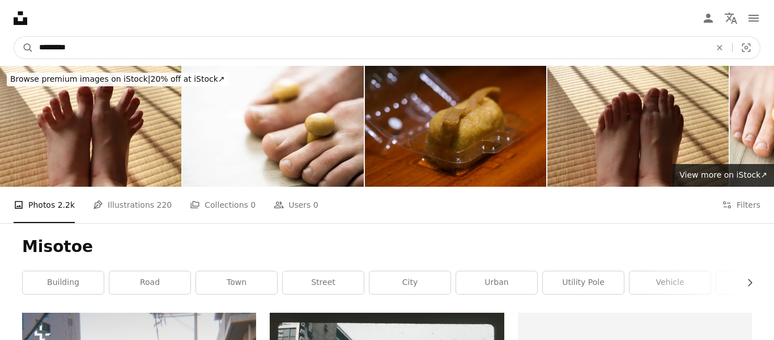
type input "*********"
click at [14, 37] on button "A magnifying glass" at bounding box center [23, 48] width 19 height 22
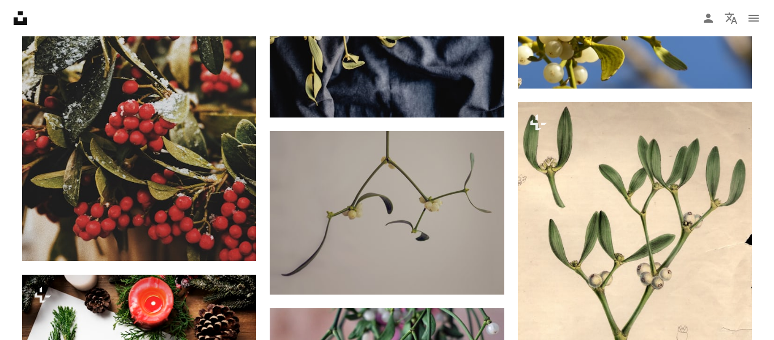
scroll to position [722, 0]
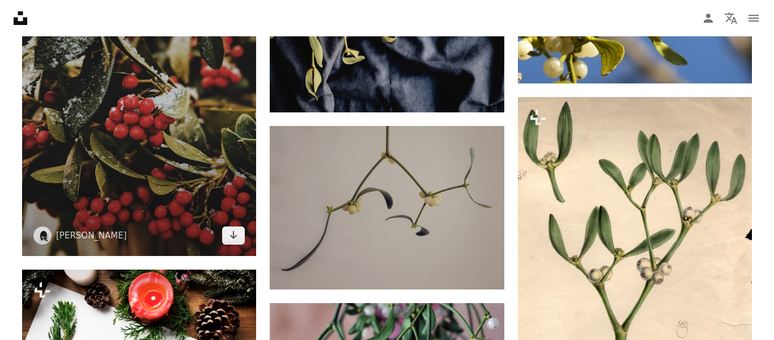
click at [175, 129] on img at bounding box center [139, 99] width 234 height 312
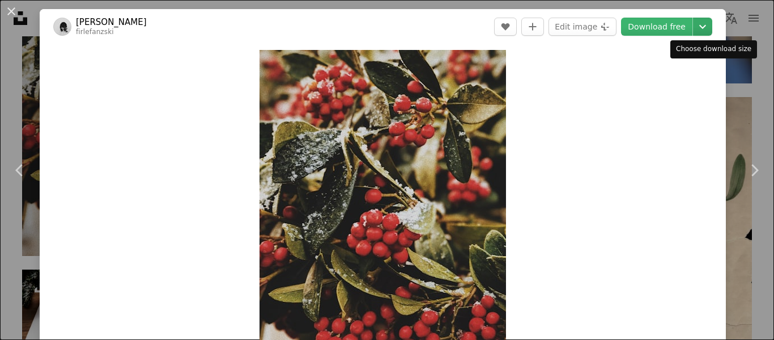
click at [712, 28] on icon "Chevron down" at bounding box center [703, 27] width 18 height 14
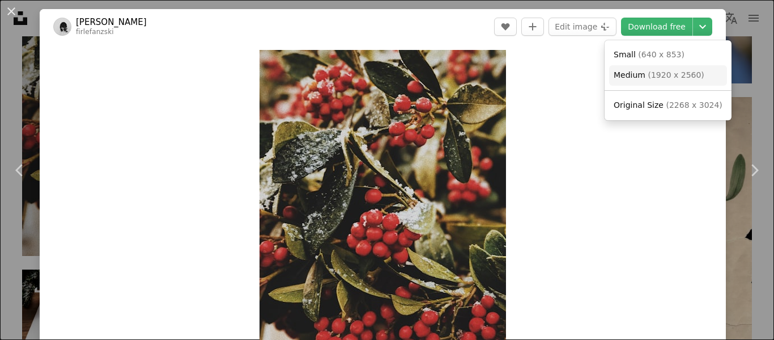
click at [689, 70] on span "Medium ( 1920 x 2560 )" at bounding box center [659, 75] width 91 height 11
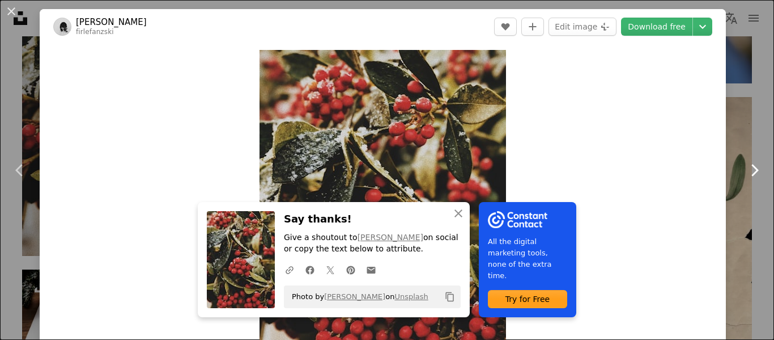
click at [758, 125] on link "Chevron right" at bounding box center [755, 170] width 40 height 109
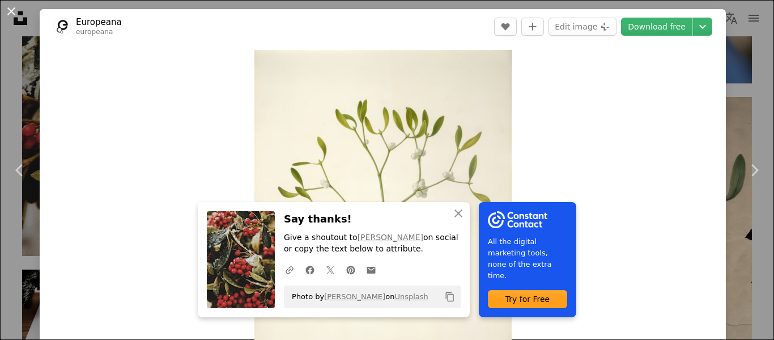
click at [5, 12] on button "An X shape" at bounding box center [12, 12] width 14 height 14
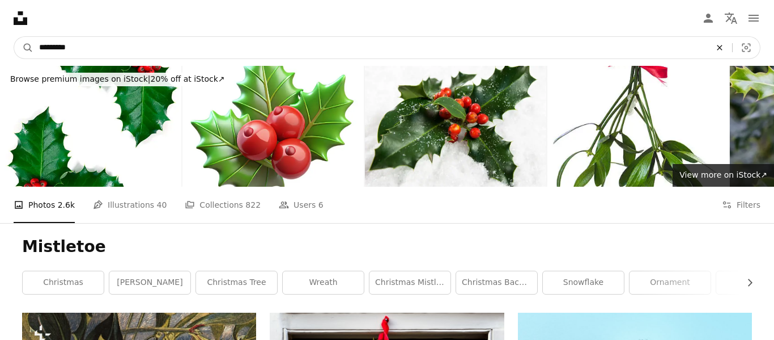
click at [721, 50] on icon "An X shape" at bounding box center [720, 47] width 25 height 9
type input "**********"
click button "A magnifying glass" at bounding box center [23, 48] width 19 height 22
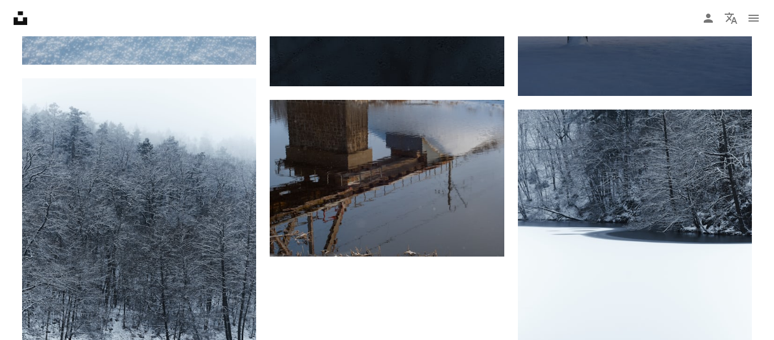
scroll to position [1540, 0]
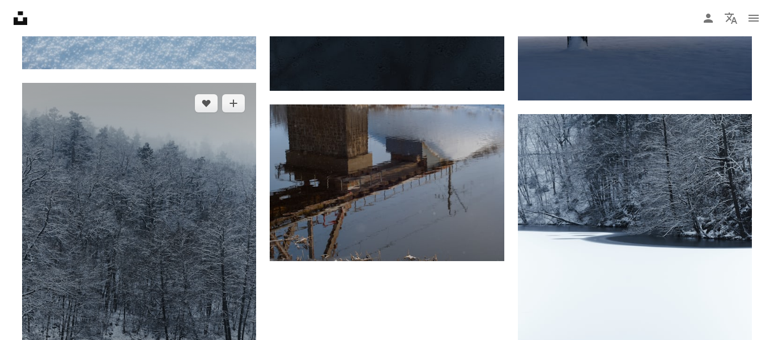
click at [135, 187] on img at bounding box center [139, 239] width 234 height 312
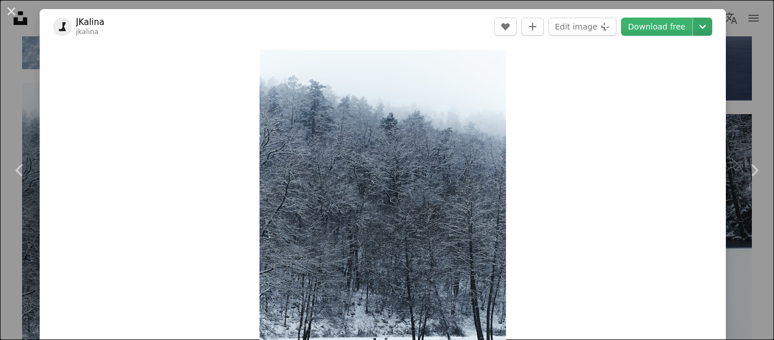
click at [703, 26] on icon "Chevron down" at bounding box center [703, 27] width 18 height 14
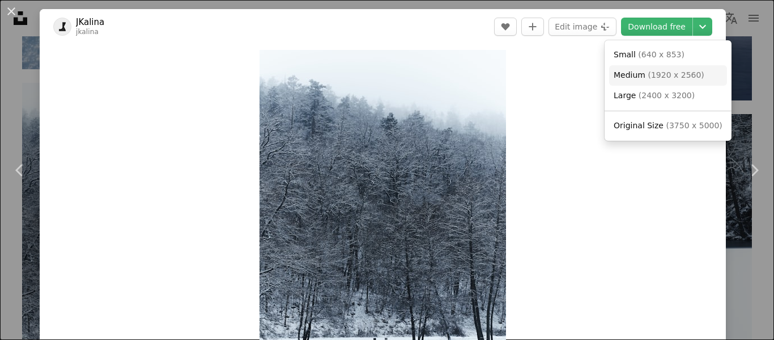
click at [663, 77] on span "( 1920 x 2560 )" at bounding box center [676, 74] width 56 height 9
